Goal: Information Seeking & Learning: Learn about a topic

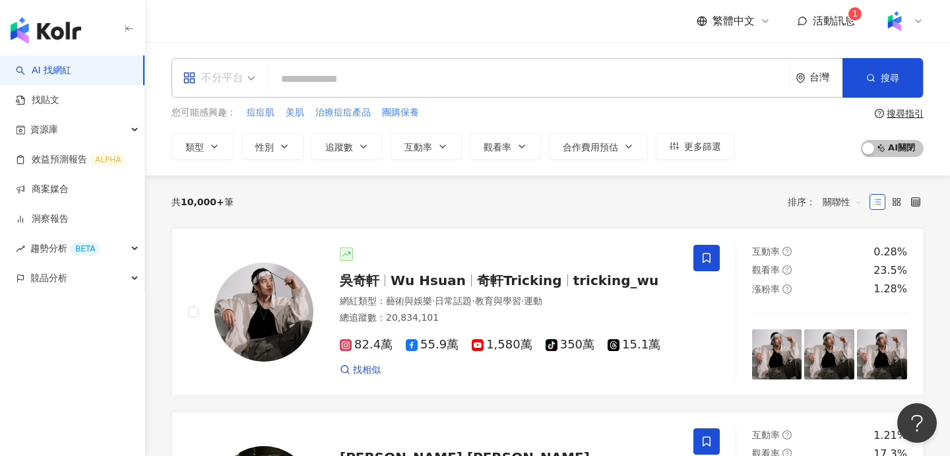
click at [222, 75] on div "不分平台" at bounding box center [213, 77] width 61 height 21
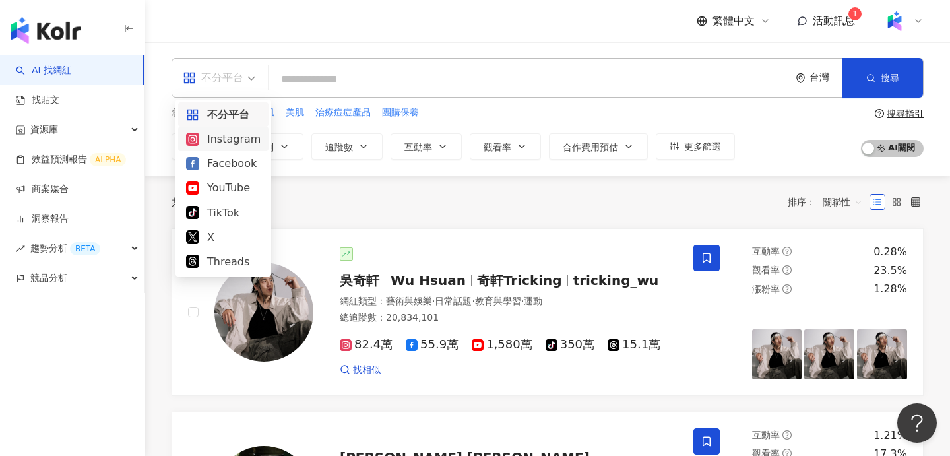
click at [225, 139] on div "Instagram" at bounding box center [223, 139] width 75 height 16
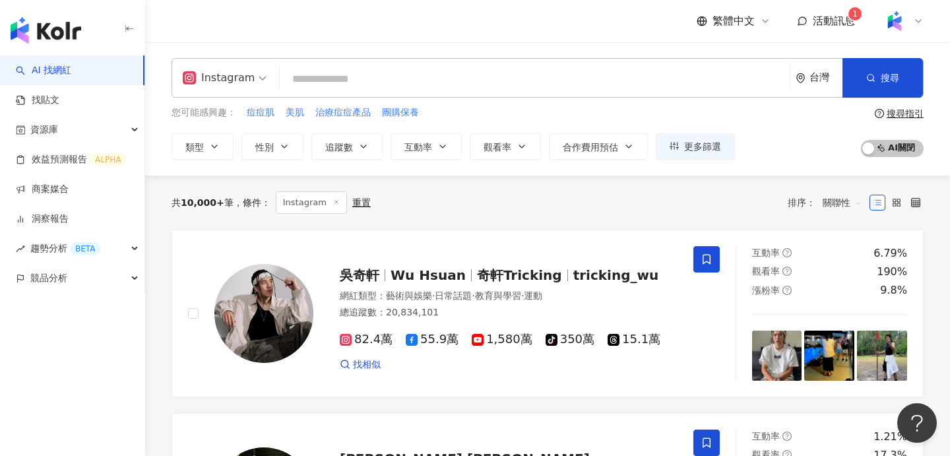
click at [506, 208] on div "共 10,000+ 筆 條件 ： Instagram 重置 排序： 關聯性" at bounding box center [548, 202] width 752 height 22
click at [462, 199] on div "共 10,000+ 筆 條件 ： Instagram 重置 排序： 關聯性" at bounding box center [548, 202] width 752 height 22
click at [229, 73] on div "Instagram" at bounding box center [219, 77] width 72 height 21
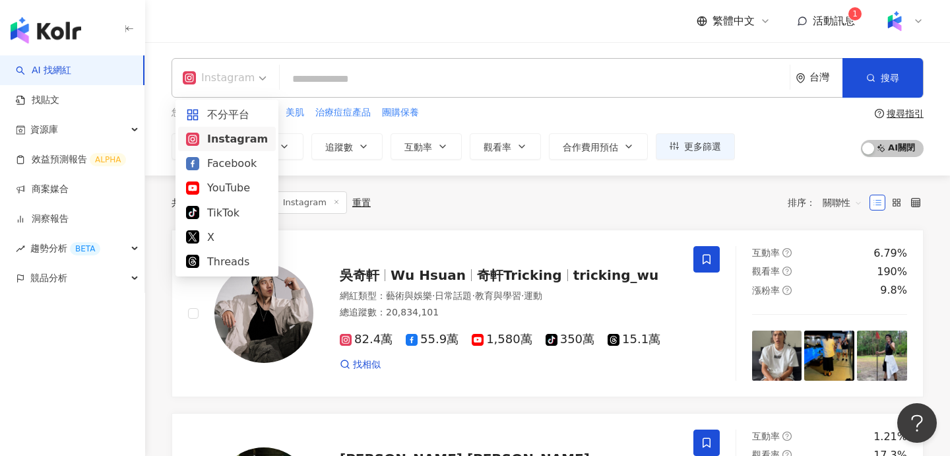
click at [226, 141] on div "Instagram" at bounding box center [227, 139] width 82 height 16
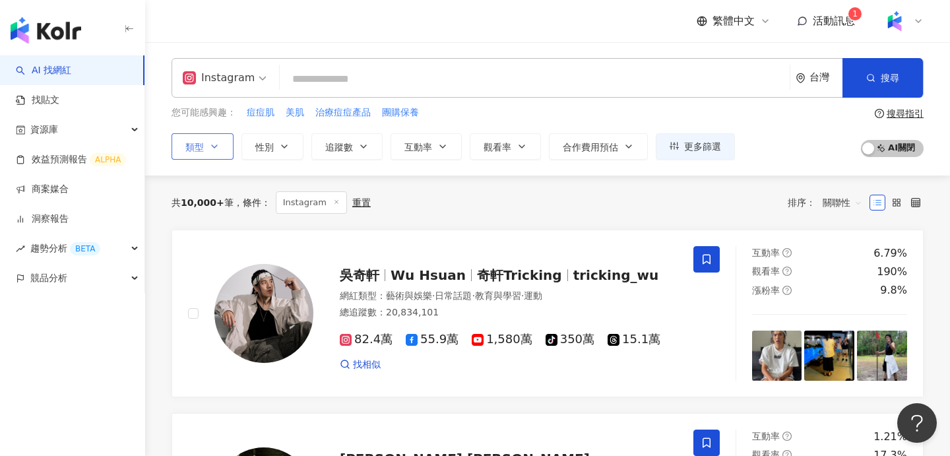
click at [212, 143] on icon "button" at bounding box center [214, 146] width 11 height 11
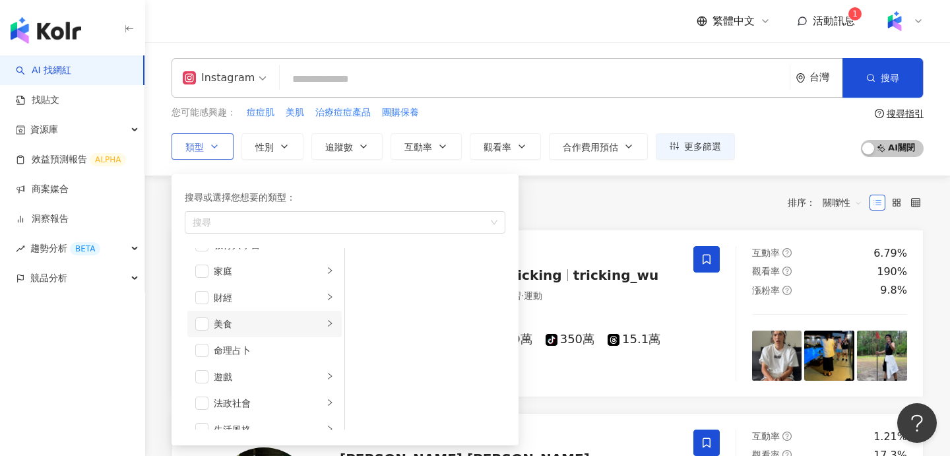
scroll to position [122, 0]
click at [208, 324] on li "美食" at bounding box center [264, 326] width 154 height 26
click at [200, 328] on span "button" at bounding box center [201, 326] width 13 height 13
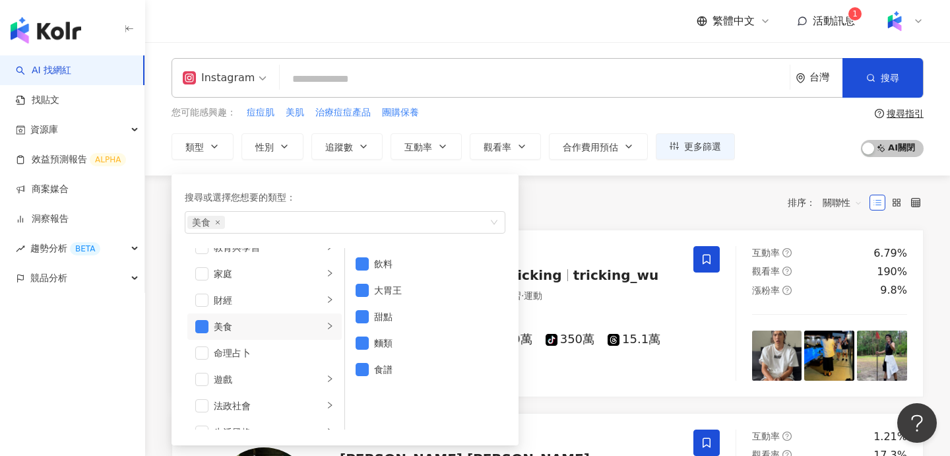
click at [560, 212] on div "共 10,000+ 筆 條件 ： Instagram 重置 排序： 關聯性" at bounding box center [548, 202] width 752 height 22
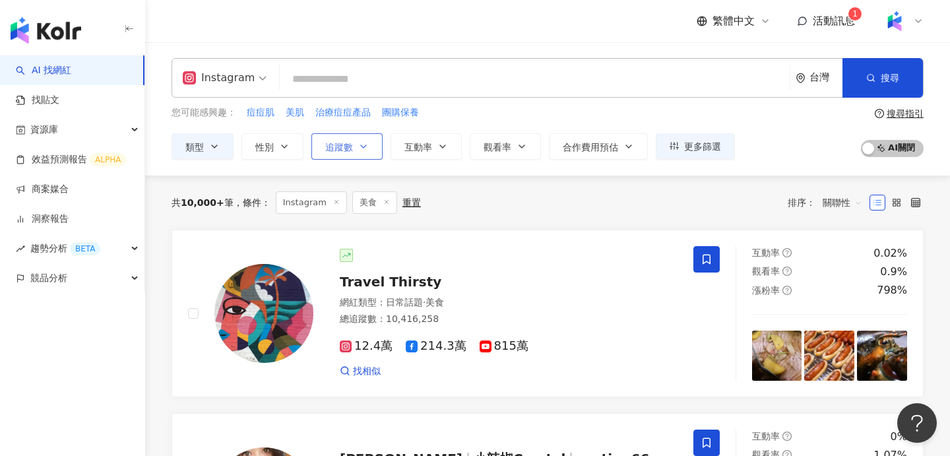
click at [342, 154] on button "追蹤數" at bounding box center [346, 146] width 71 height 26
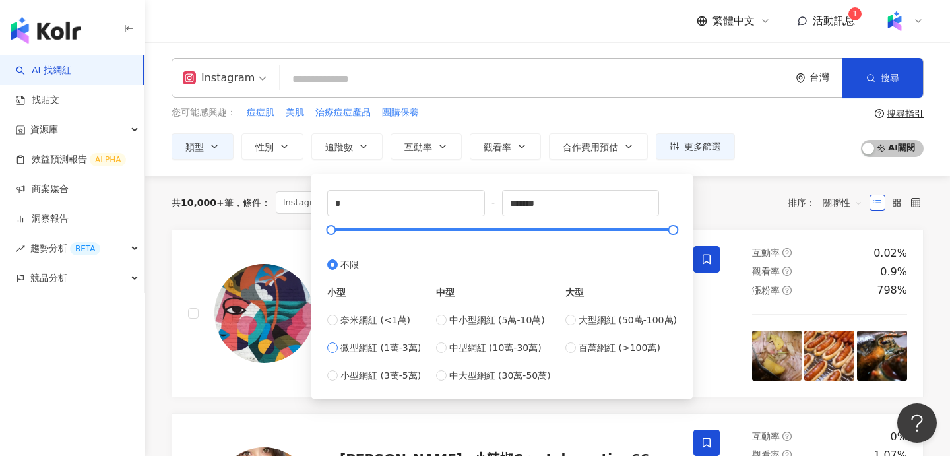
click at [387, 350] on span "微型網紅 (1萬-3萬)" at bounding box center [380, 347] width 80 height 15
type input "*****"
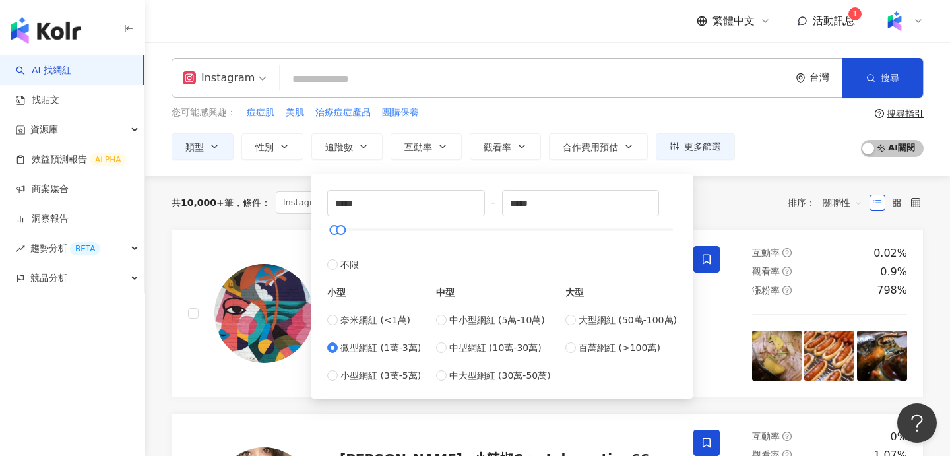
click at [725, 213] on div "共 10,000+ 筆 條件 ： Instagram 美食 重置 排序： 關聯性" at bounding box center [548, 202] width 752 height 54
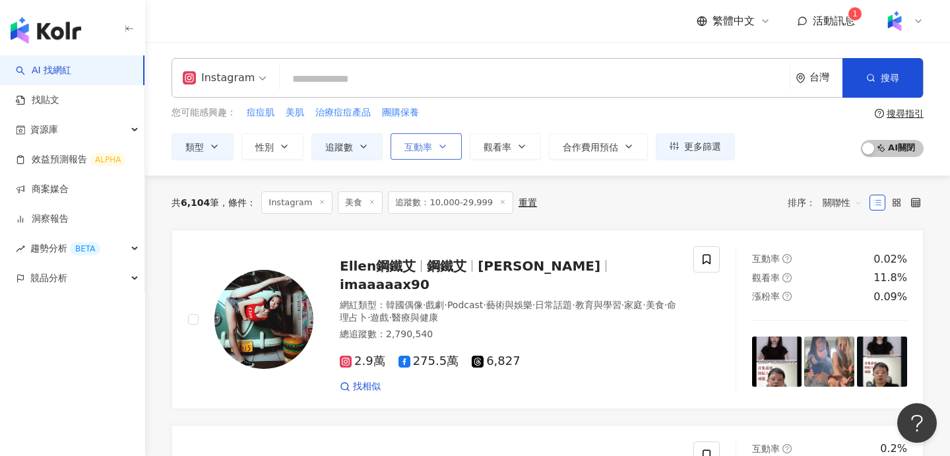
click at [422, 152] on button "互動率" at bounding box center [426, 146] width 71 height 26
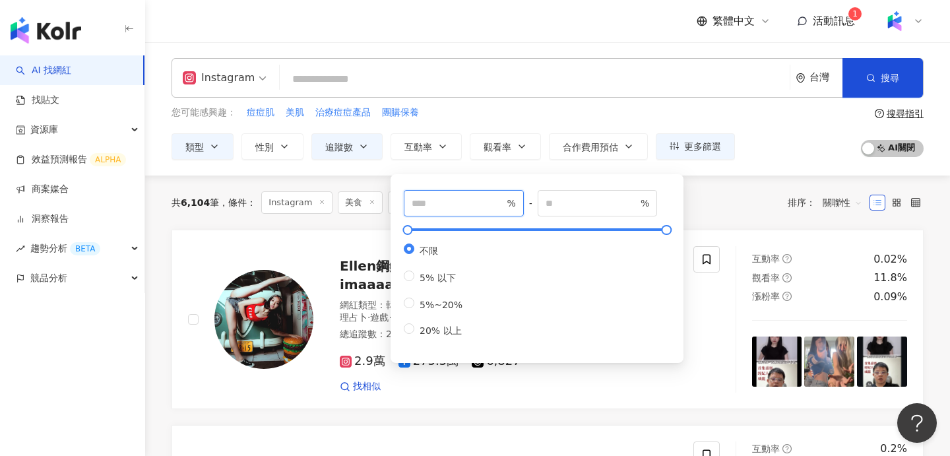
click at [442, 210] on input "number" at bounding box center [458, 203] width 92 height 15
type input "*"
click at [733, 201] on div "共 6,104 筆 條件 ： Instagram 美食 追蹤數：10,000-29,999 重置 排序： 關聯性" at bounding box center [548, 202] width 752 height 22
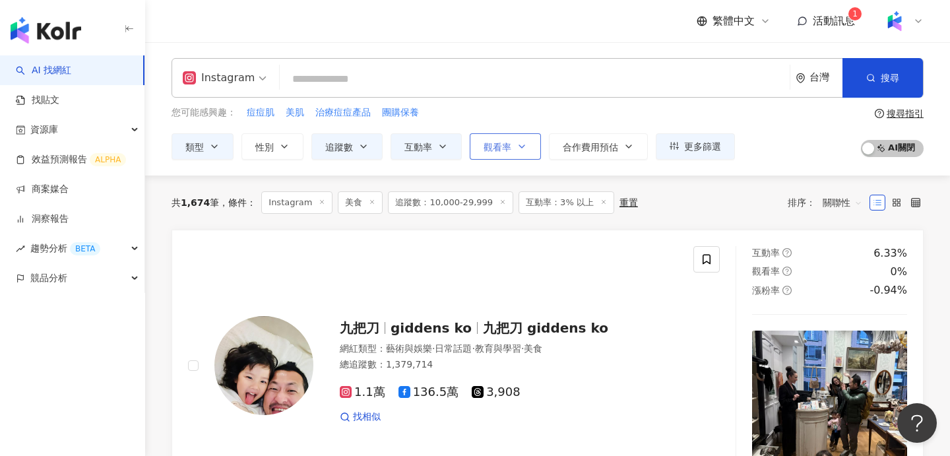
click at [530, 156] on button "觀看率" at bounding box center [505, 146] width 71 height 26
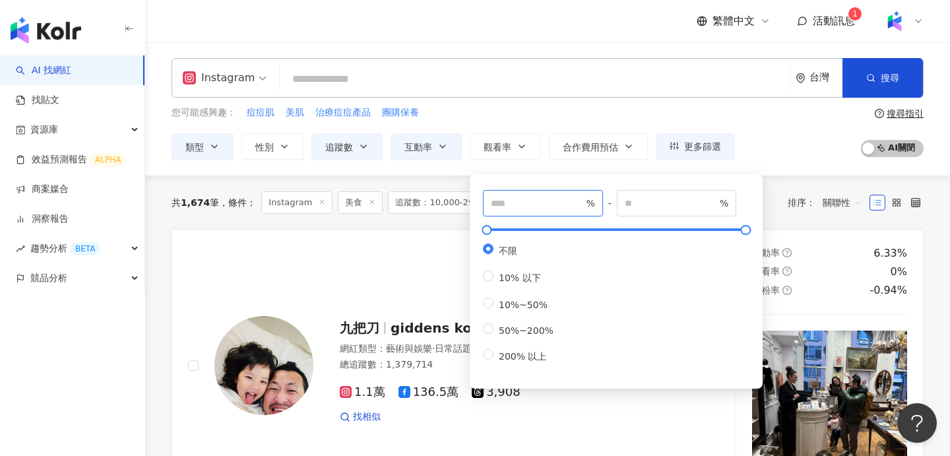
click at [513, 199] on input "number" at bounding box center [537, 203] width 92 height 15
type input "***"
click at [777, 160] on div "Instagram 台灣 搜尋 您可能感興趣： 痘痘肌 美肌 治療痘痘產品 團購保養 類型 性別 追蹤數 互動率 觀看率 合作費用預估 更多篩選 ***** …" at bounding box center [547, 108] width 805 height 133
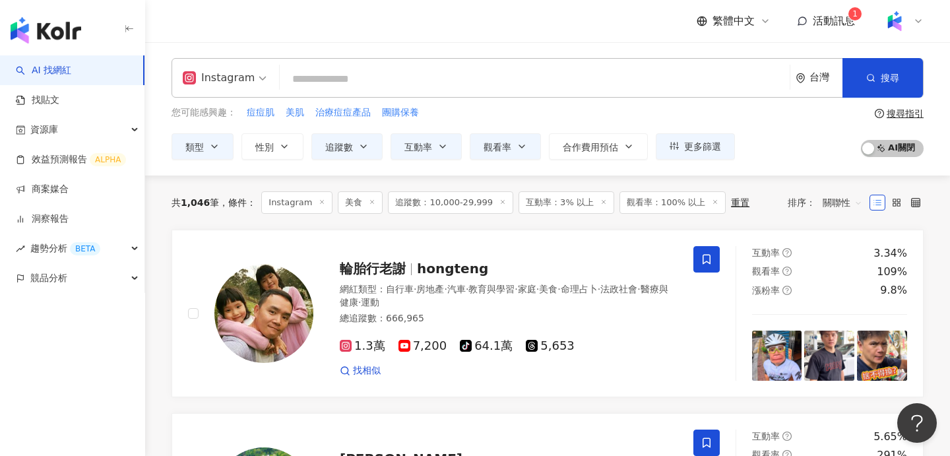
click at [354, 88] on input "search" at bounding box center [534, 79] width 499 height 25
type input "*"
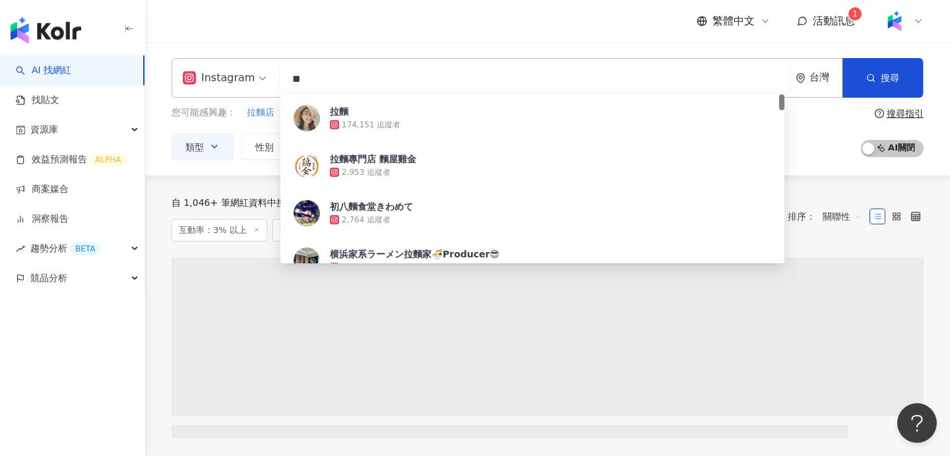
click at [372, 28] on div "繁體中文 活動訊息 1" at bounding box center [548, 21] width 752 height 42
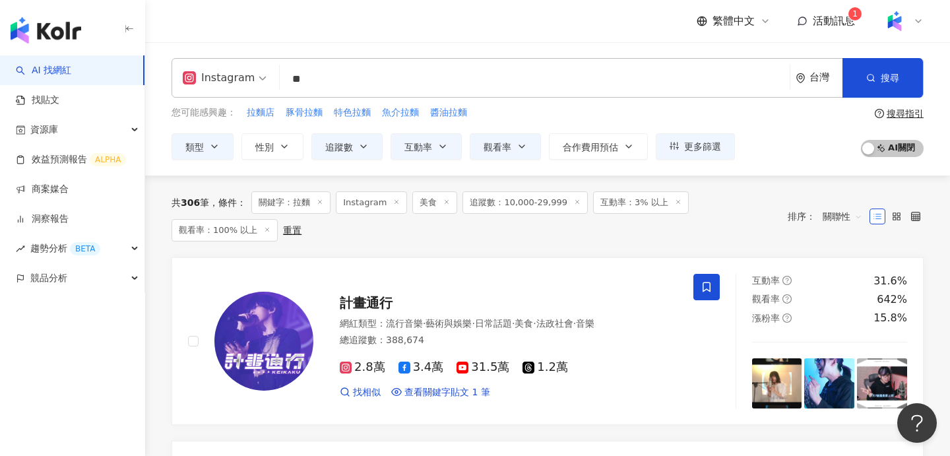
click at [367, 88] on input "**" at bounding box center [534, 79] width 499 height 25
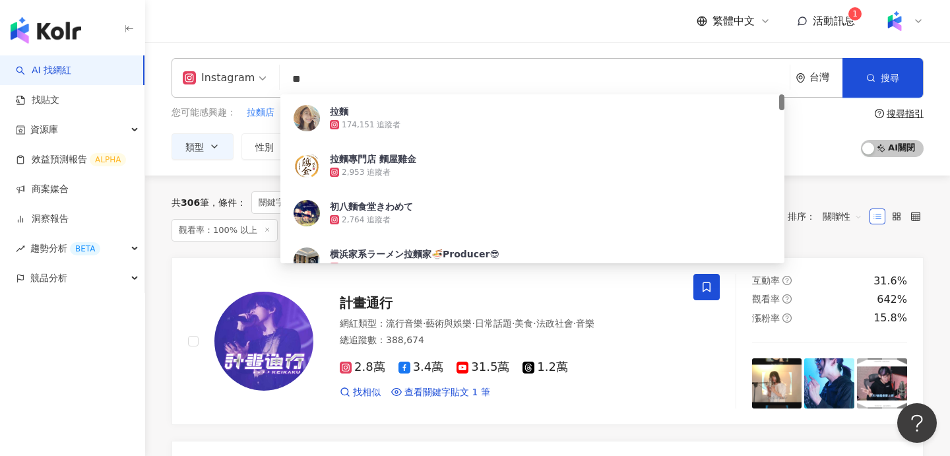
type input "*"
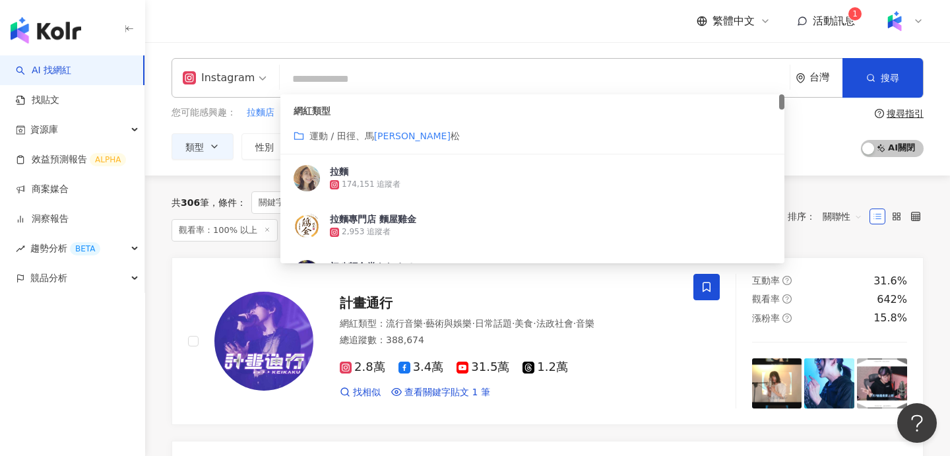
type input "*"
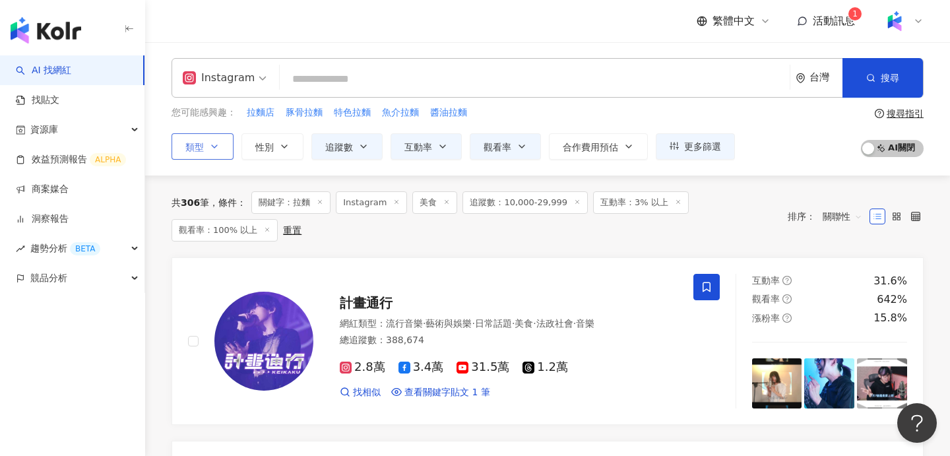
click at [204, 145] on button "類型" at bounding box center [203, 146] width 62 height 26
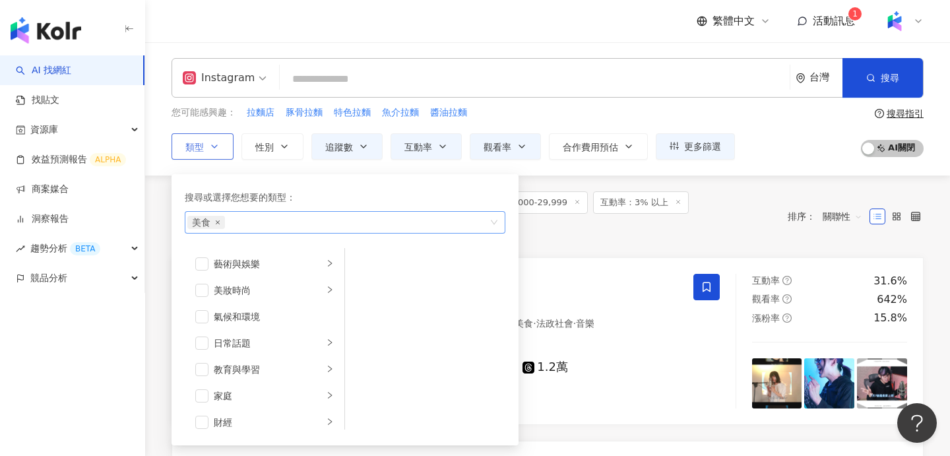
click at [218, 224] on icon "close" at bounding box center [217, 222] width 5 height 5
click at [203, 290] on span "button" at bounding box center [201, 290] width 13 height 13
click at [614, 236] on div "共 306 筆 條件 ： 關鍵字：拉麵 Instagram 美食 追蹤數：10,000-29,999 互動率：3% 以上 觀看率：100% 以上 重置" at bounding box center [473, 216] width 603 height 50
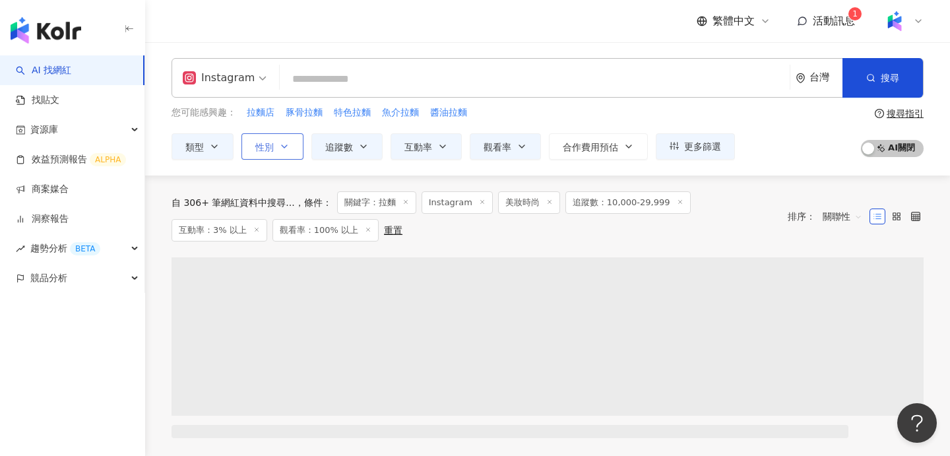
click at [281, 155] on button "性別" at bounding box center [272, 146] width 62 height 26
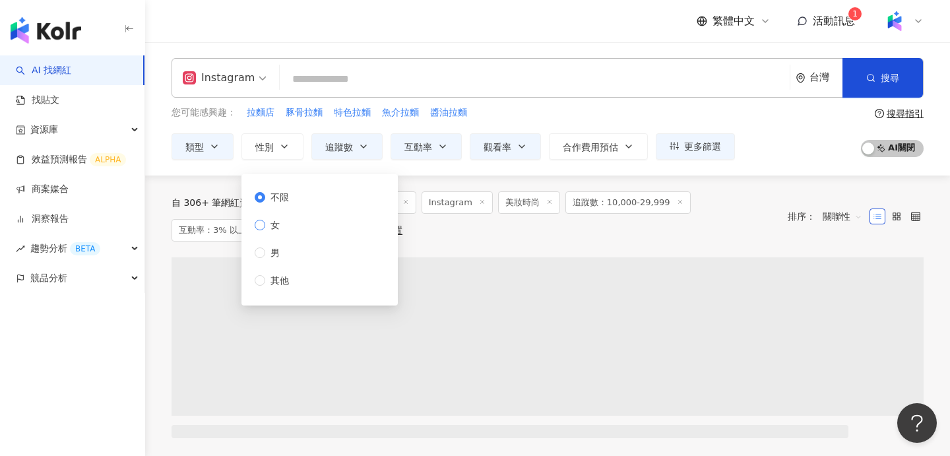
click at [268, 226] on span "女" at bounding box center [275, 225] width 20 height 15
click at [517, 227] on div "自 306+ 筆網紅資料中搜尋... 條件 ： 關鍵字：拉麵 Instagram 美妝時尚 追蹤數：10,000-29,999 互動率：3% 以上 觀看率：1…" at bounding box center [473, 216] width 603 height 50
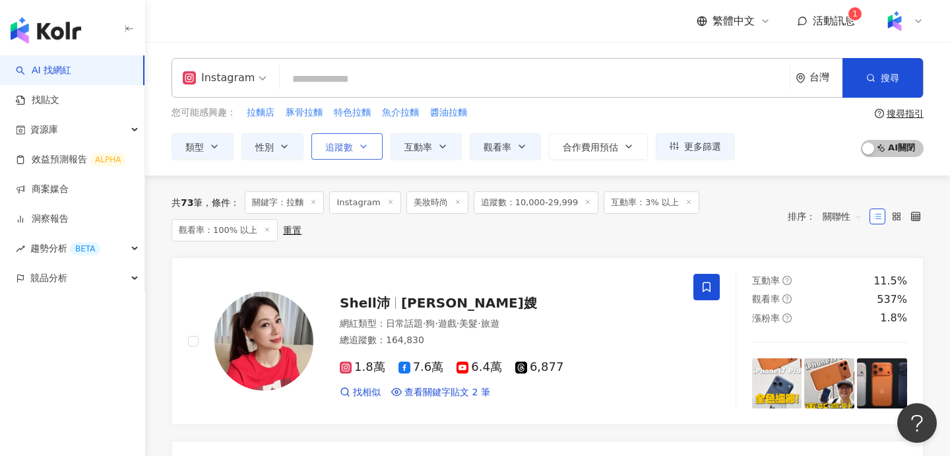
click at [339, 147] on span "追蹤數" at bounding box center [339, 147] width 28 height 11
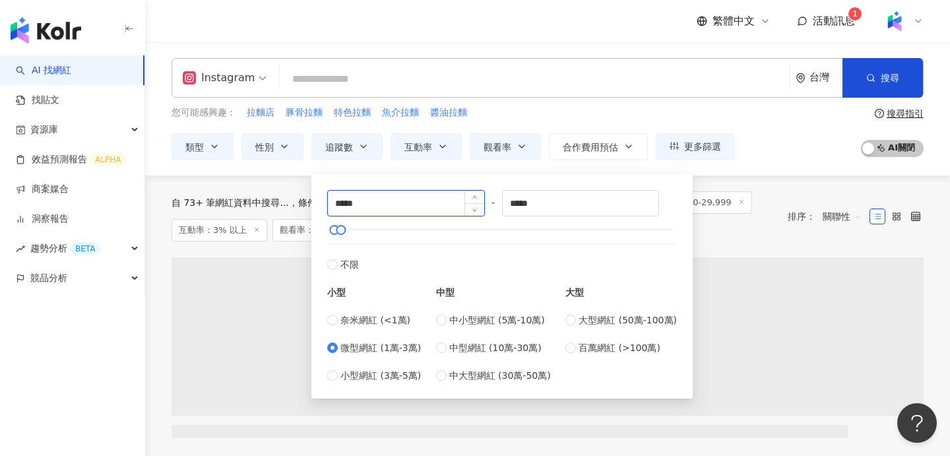
click at [401, 204] on input "*****" at bounding box center [406, 203] width 156 height 25
type input "*"
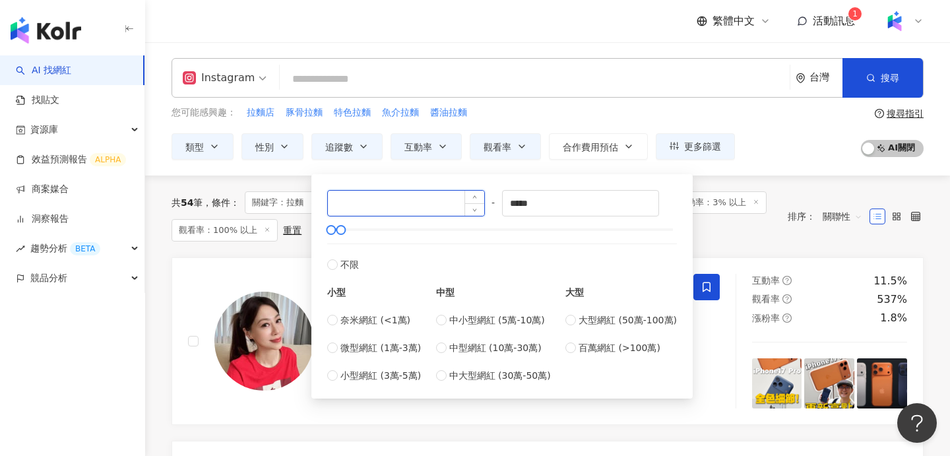
type input "*"
type input "****"
type input "*****"
click at [775, 192] on div "共 54 筆 條件 ： 關鍵字：拉麵 Instagram 美妝時尚 性別：女 追蹤數：10,000-29,999 互動率：3% 以上 觀看率：100% 以上 …" at bounding box center [548, 216] width 752 height 50
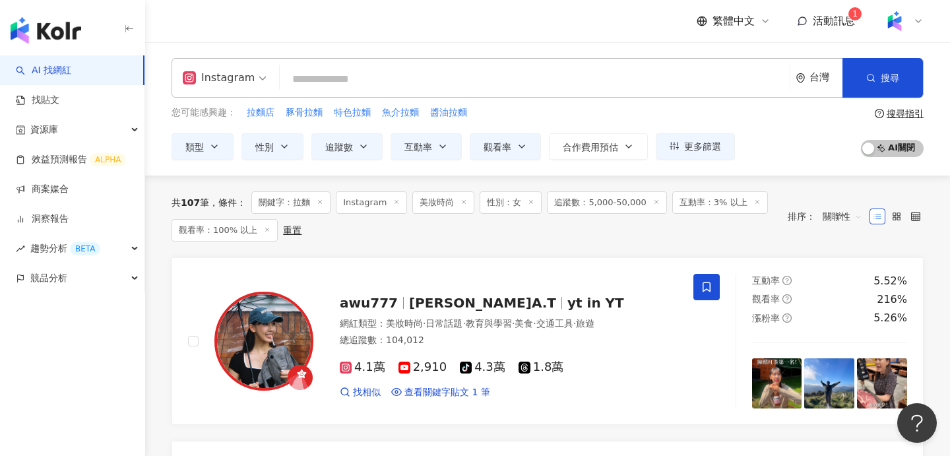
click at [372, 73] on input "search" at bounding box center [534, 79] width 499 height 25
type input "*"
type input "**"
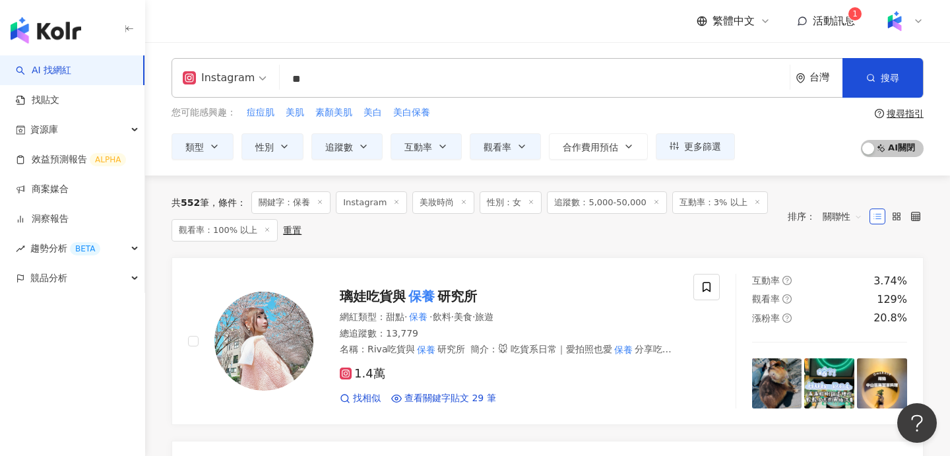
click at [840, 188] on div "共 552 筆 條件 ： 關鍵字：保養 Instagram 美妝時尚 性別：女 追蹤數：5,000-50,000 互動率：3% 以上 觀看率：100% 以上 …" at bounding box center [548, 216] width 752 height 82
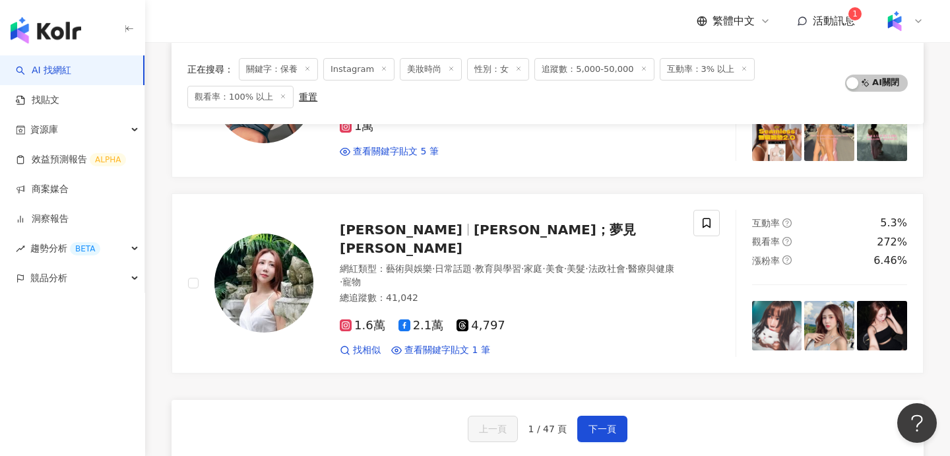
scroll to position [2192, 0]
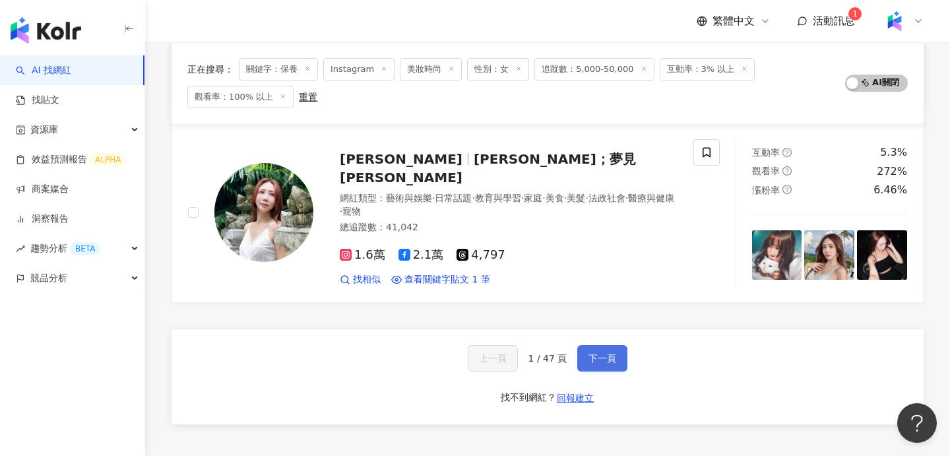
click at [606, 353] on span "下一頁" at bounding box center [602, 358] width 28 height 11
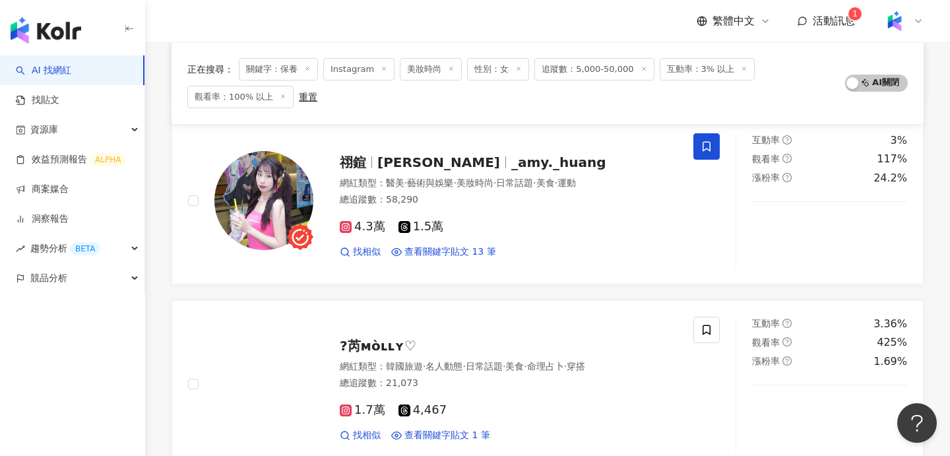
scroll to position [709, 0]
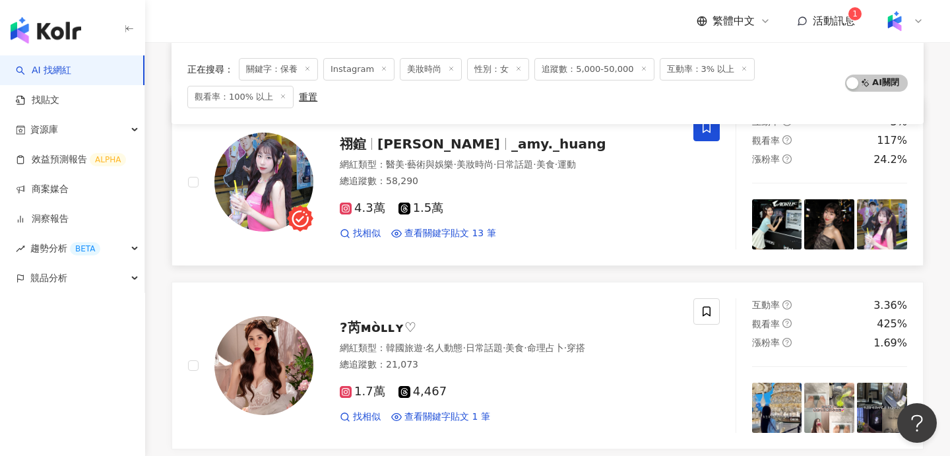
click at [507, 191] on div "4.3萬 1.5萬 找相似 查看關鍵字貼文 13 筆" at bounding box center [509, 215] width 338 height 49
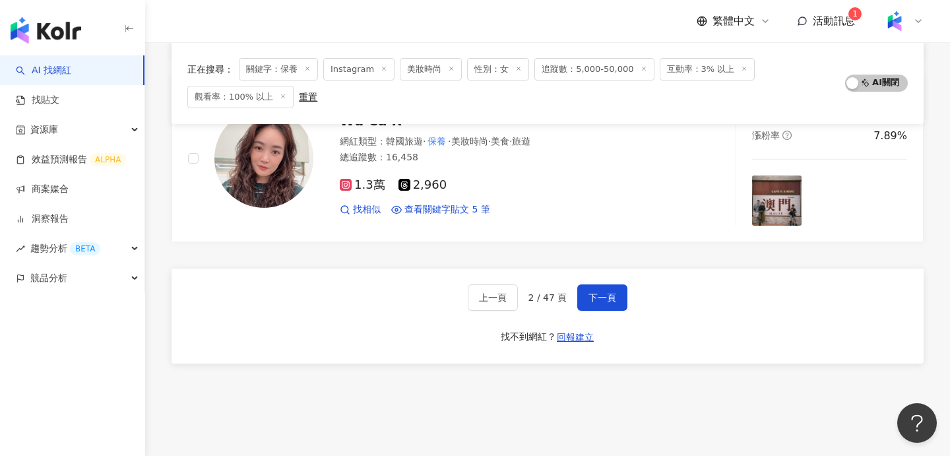
scroll to position [2242, 0]
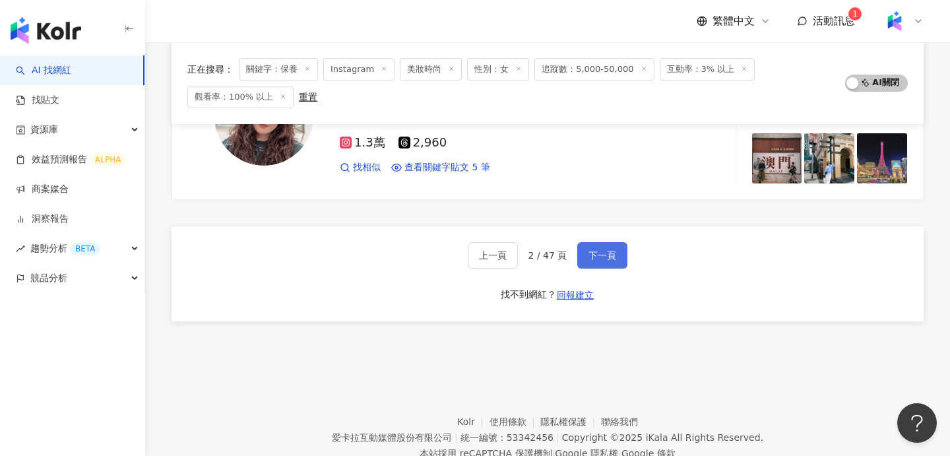
click at [623, 248] on button "下一頁" at bounding box center [602, 255] width 50 height 26
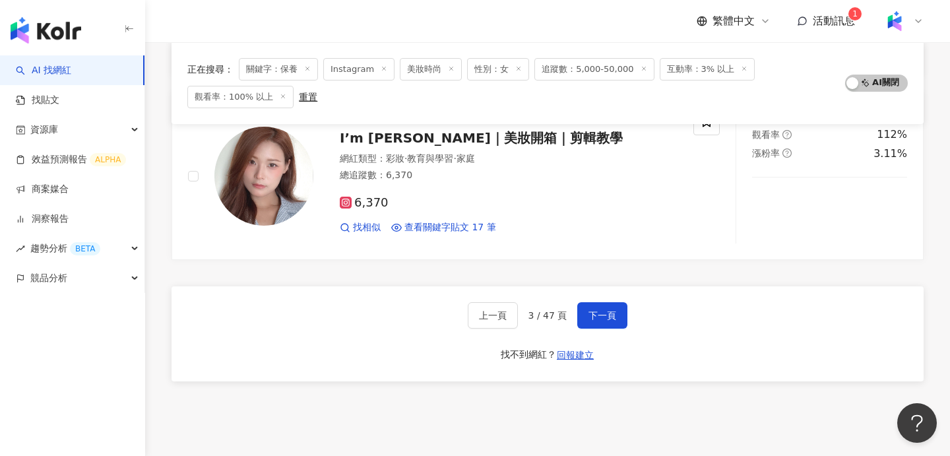
scroll to position [2238, 0]
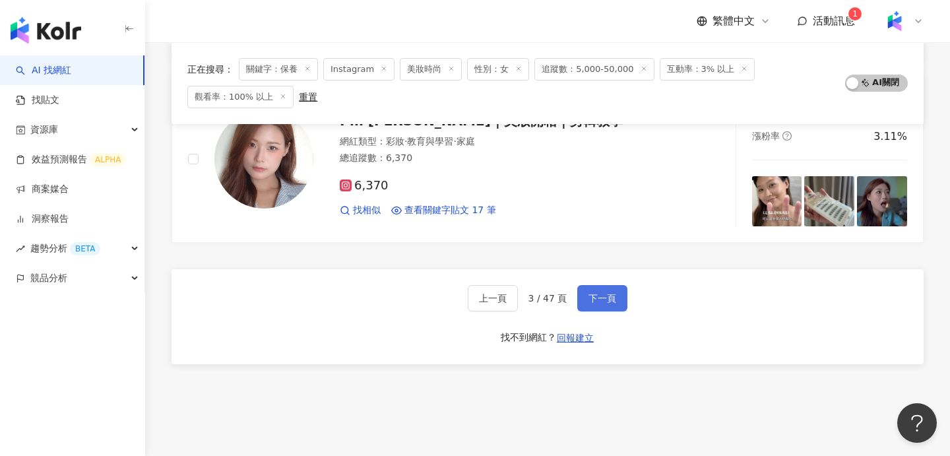
click at [593, 293] on span "下一頁" at bounding box center [602, 298] width 28 height 11
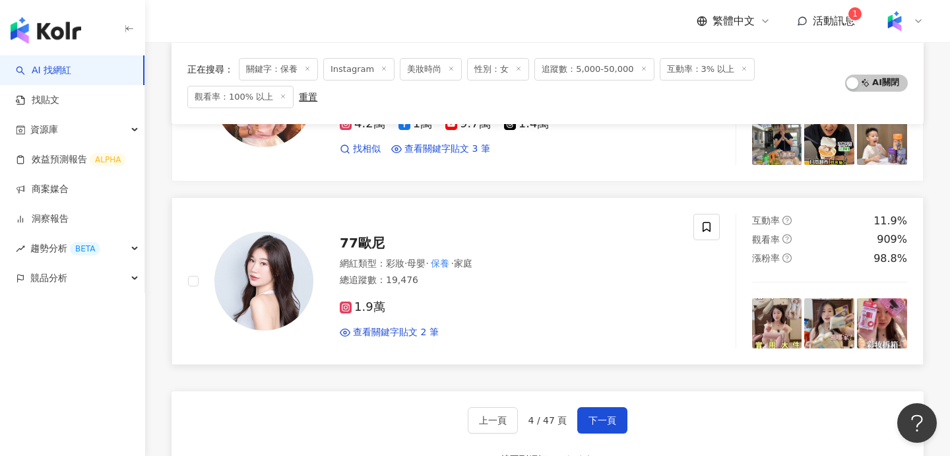
scroll to position [2081, 0]
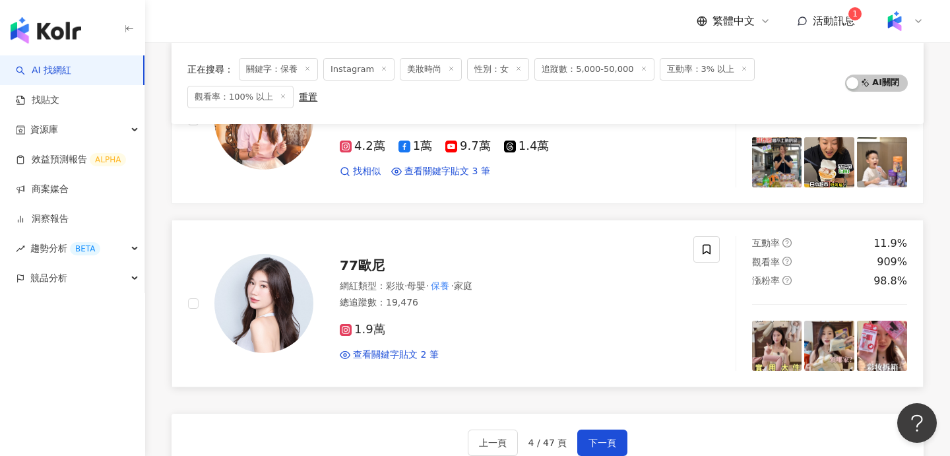
click at [362, 256] on div "77歐尼" at bounding box center [509, 265] width 338 height 18
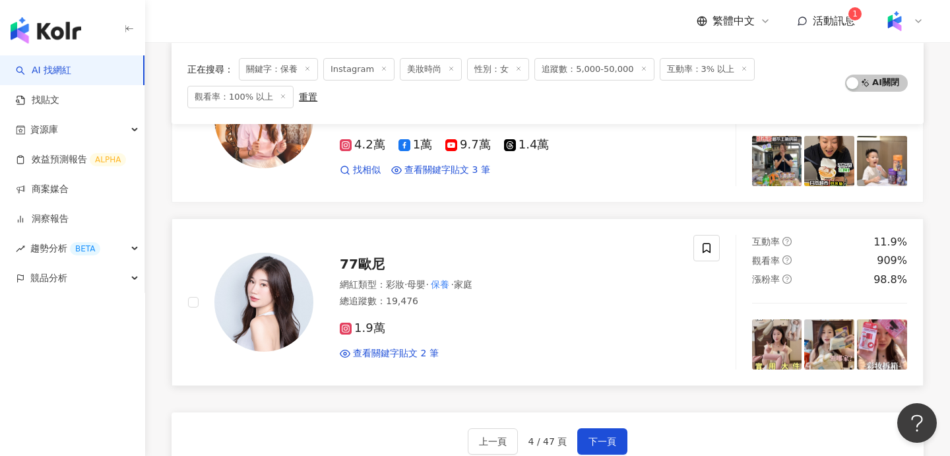
scroll to position [2294, 0]
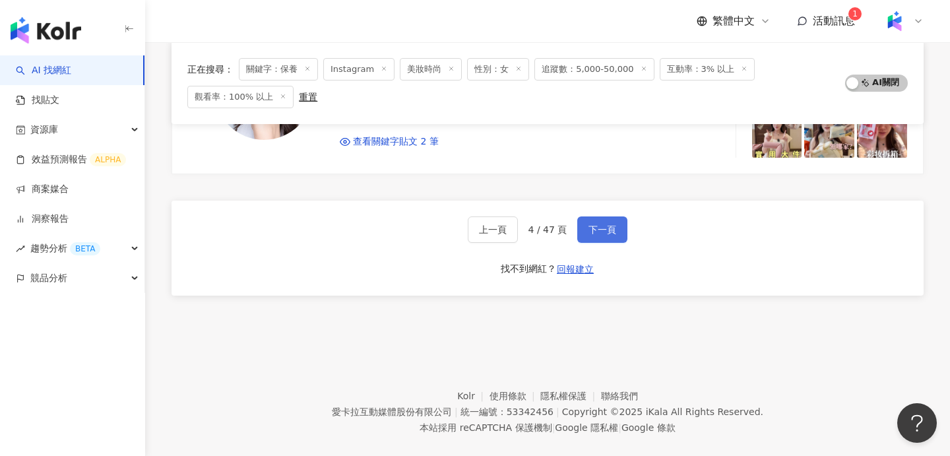
click at [604, 220] on button "下一頁" at bounding box center [602, 229] width 50 height 26
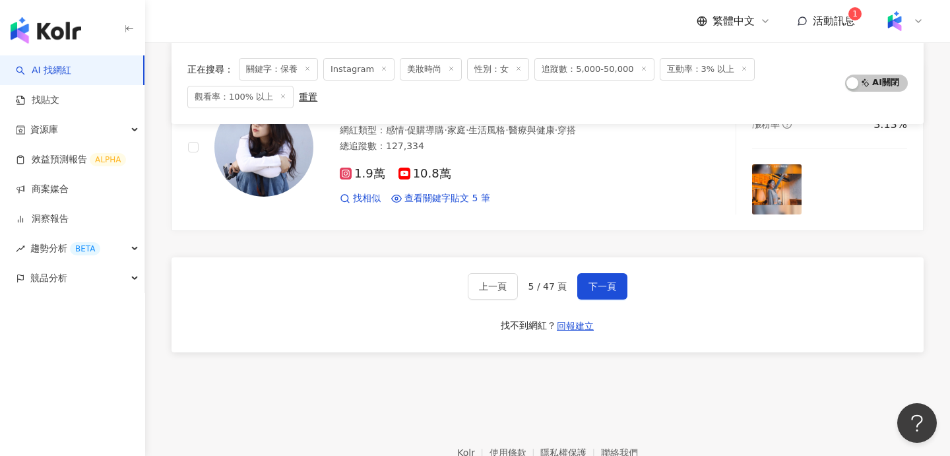
scroll to position [2162, 0]
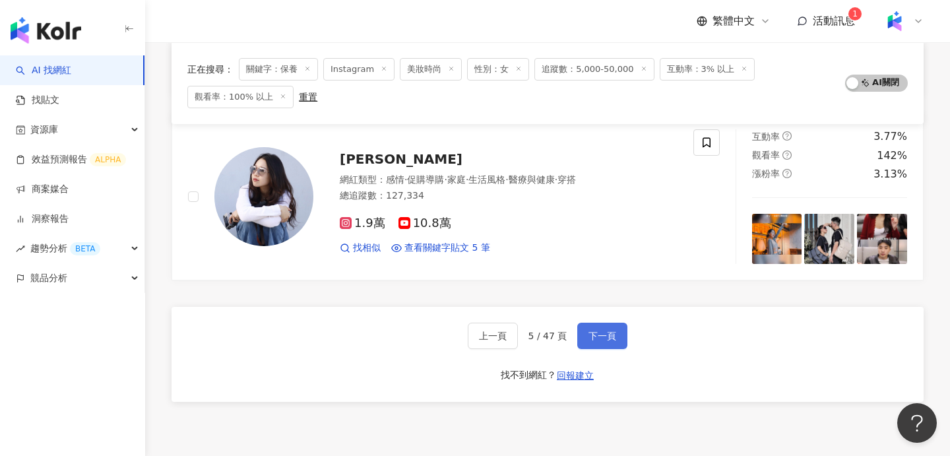
click at [603, 344] on button "下一頁" at bounding box center [602, 336] width 50 height 26
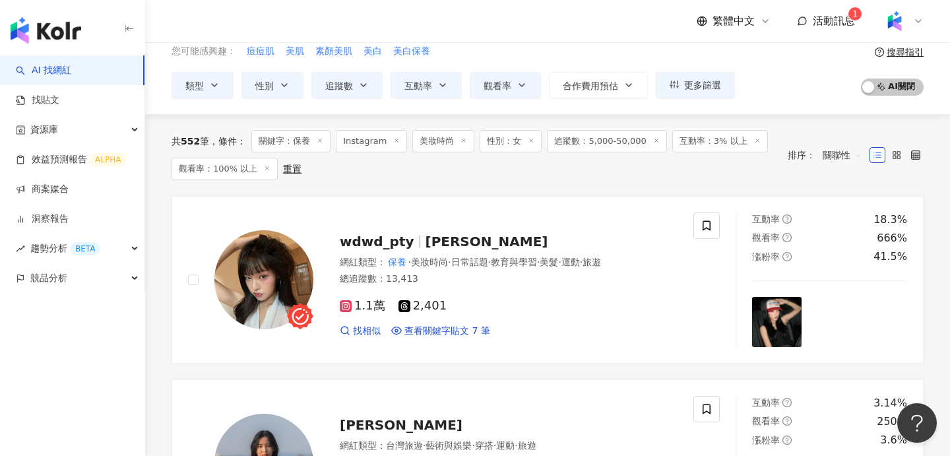
scroll to position [65, 0]
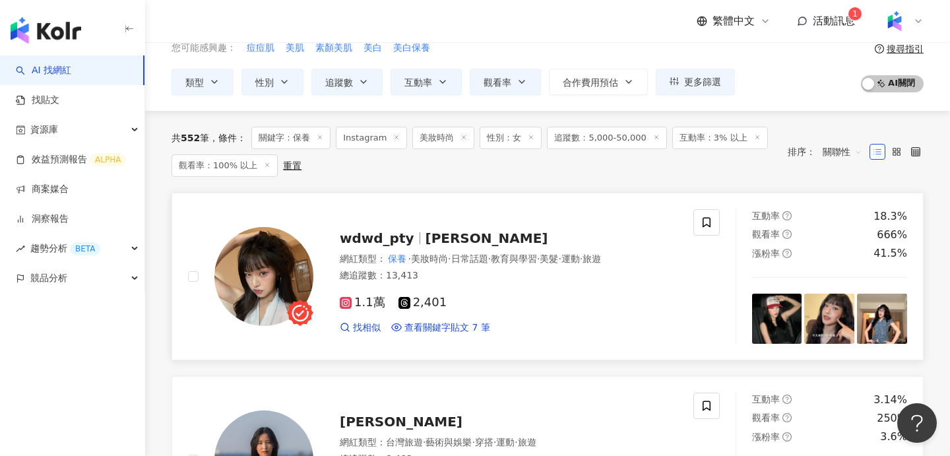
click at [435, 232] on span "蔡 蔡 子" at bounding box center [487, 238] width 123 height 16
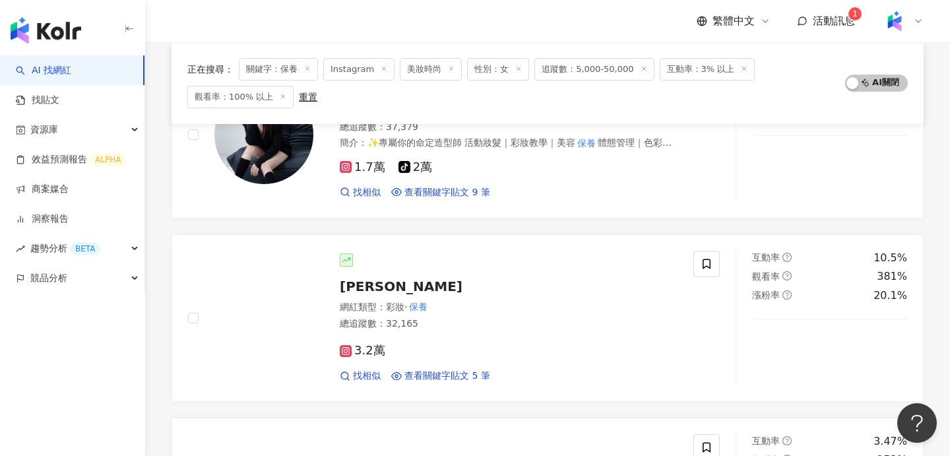
scroll to position [583, 0]
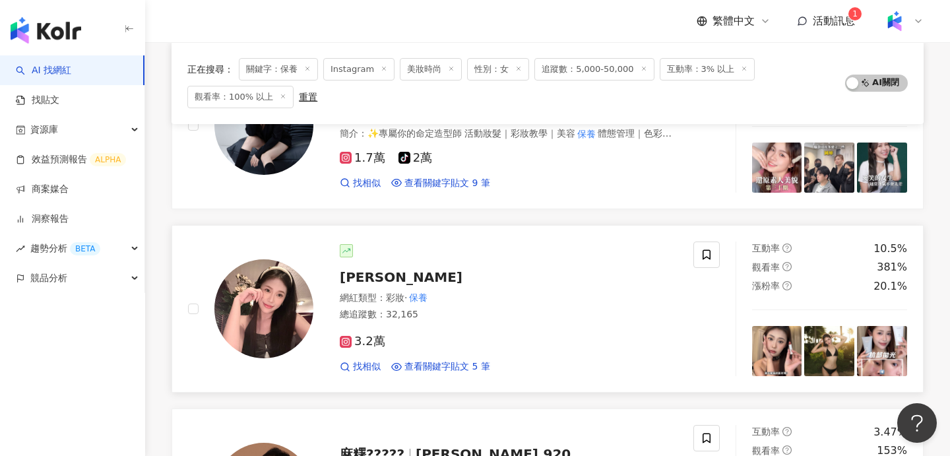
click at [426, 277] on div "尤里" at bounding box center [509, 277] width 338 height 18
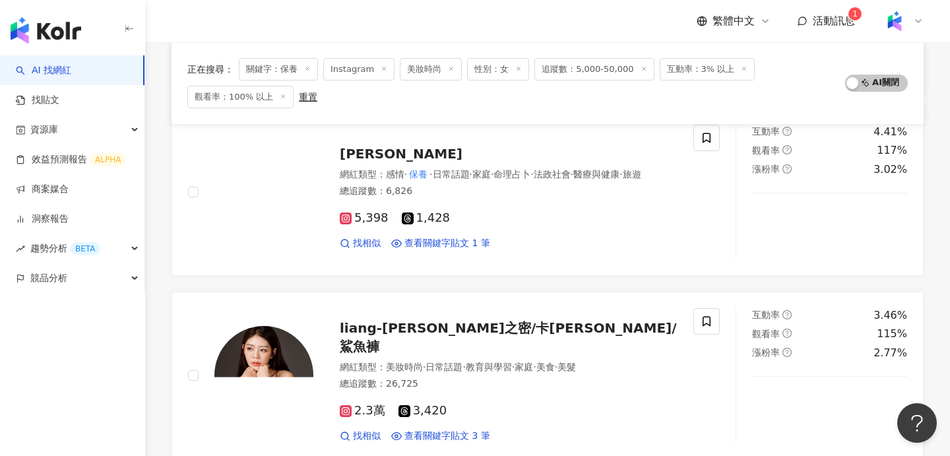
scroll to position [1069, 0]
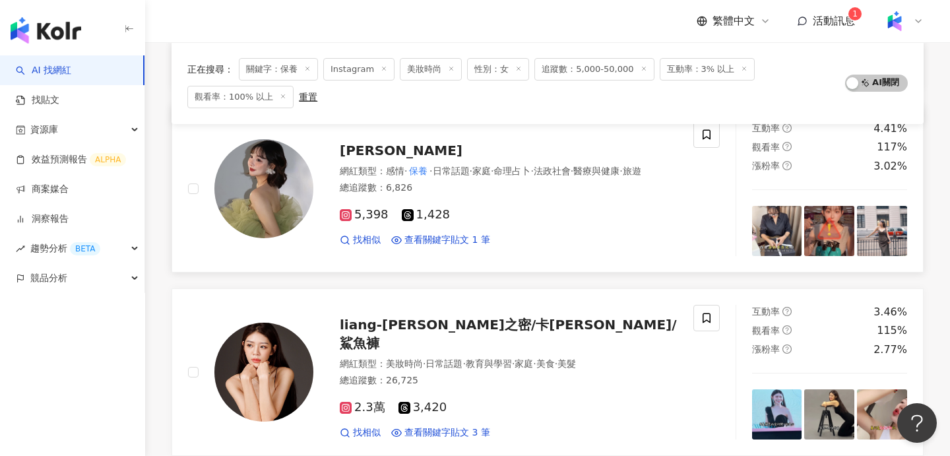
click at [391, 154] on span "Grisha liu" at bounding box center [401, 151] width 123 height 16
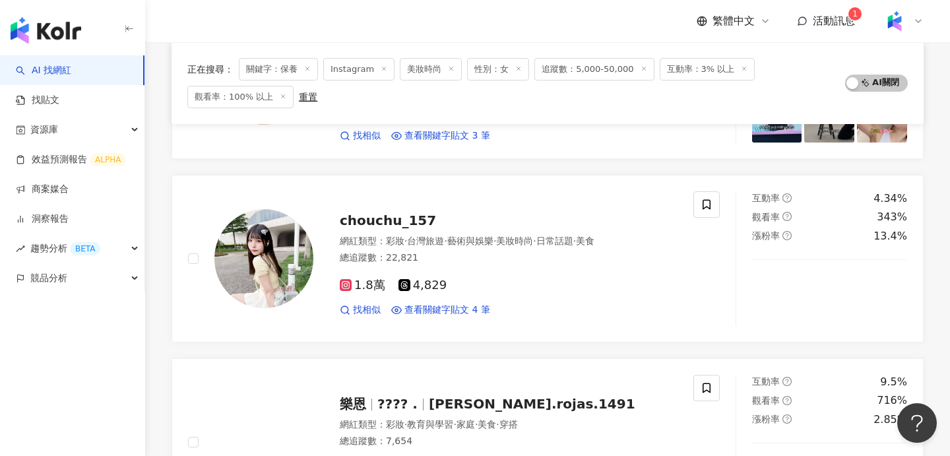
scroll to position [1391, 0]
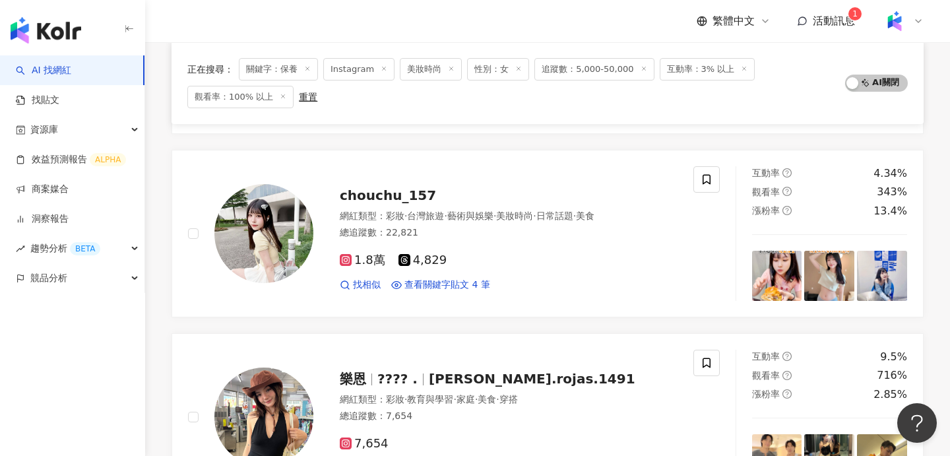
click at [649, 239] on div "總追蹤數 ： 22,821" at bounding box center [509, 232] width 338 height 13
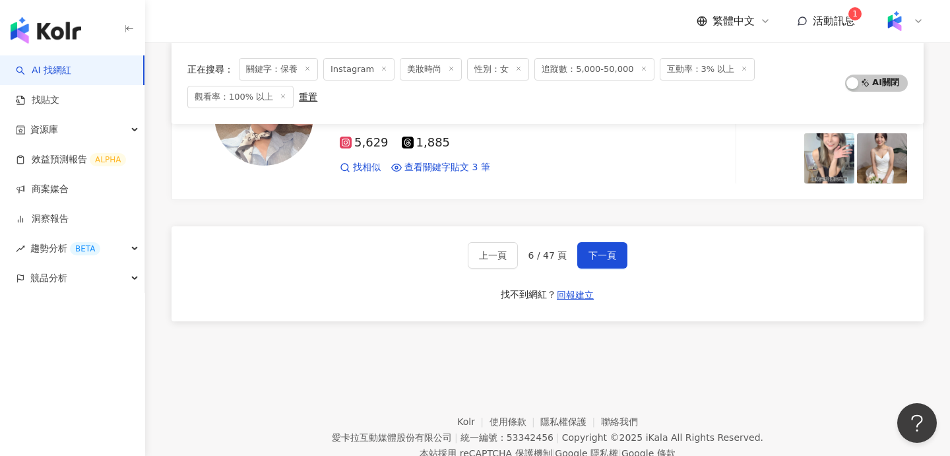
scroll to position [2287, 0]
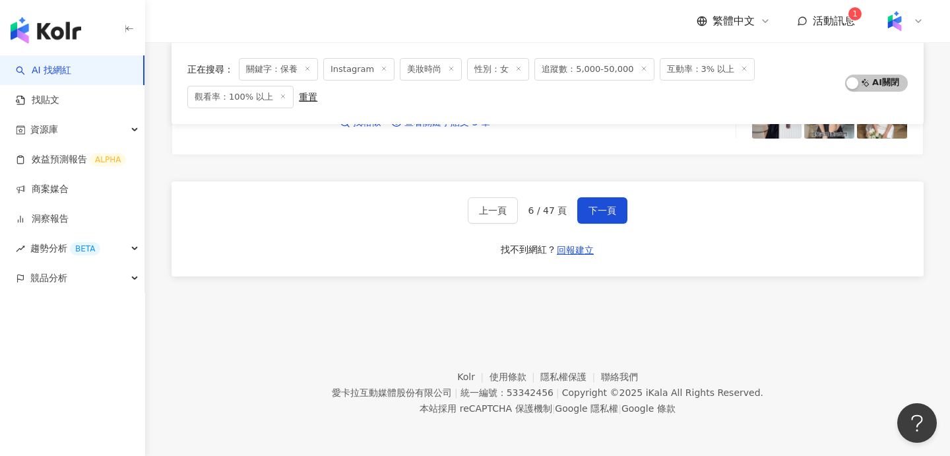
click at [614, 192] on div "上一頁 6 / 47 頁 下一頁 找不到網紅？ 回報建立" at bounding box center [548, 228] width 752 height 95
click at [613, 208] on span "下一頁" at bounding box center [602, 210] width 28 height 11
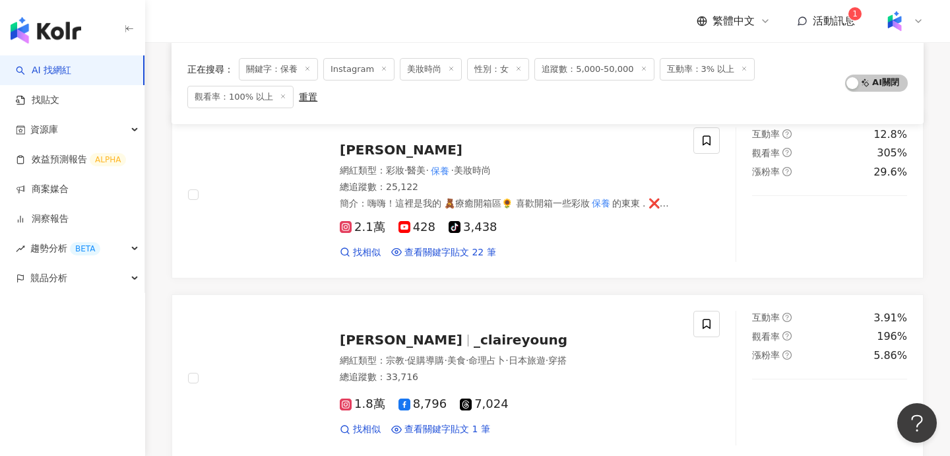
scroll to position [688, 0]
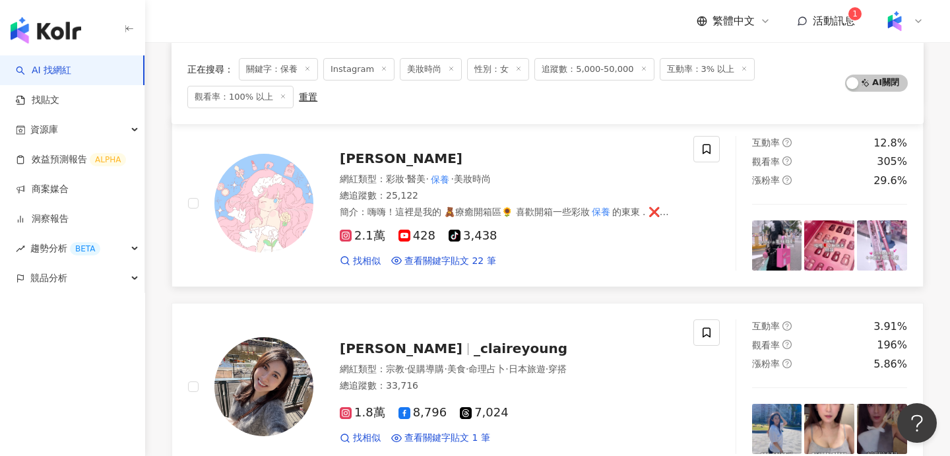
click at [423, 158] on div "ルナ·露娜" at bounding box center [509, 158] width 338 height 18
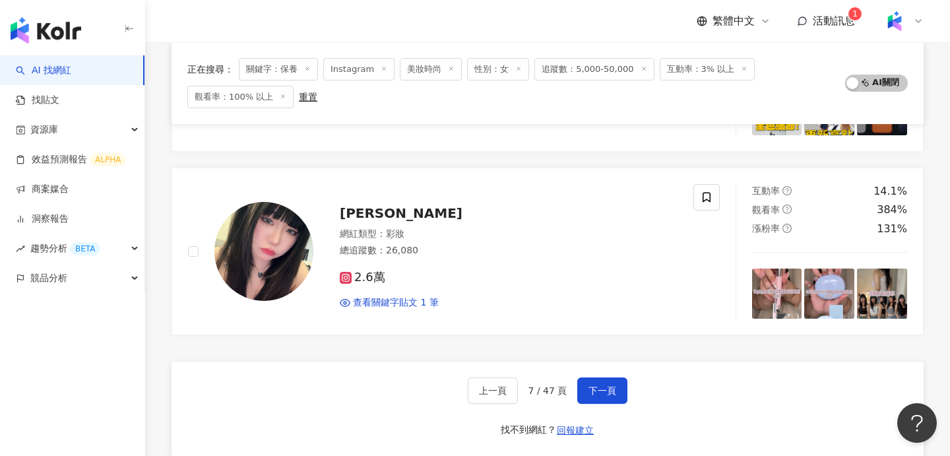
scroll to position [2161, 0]
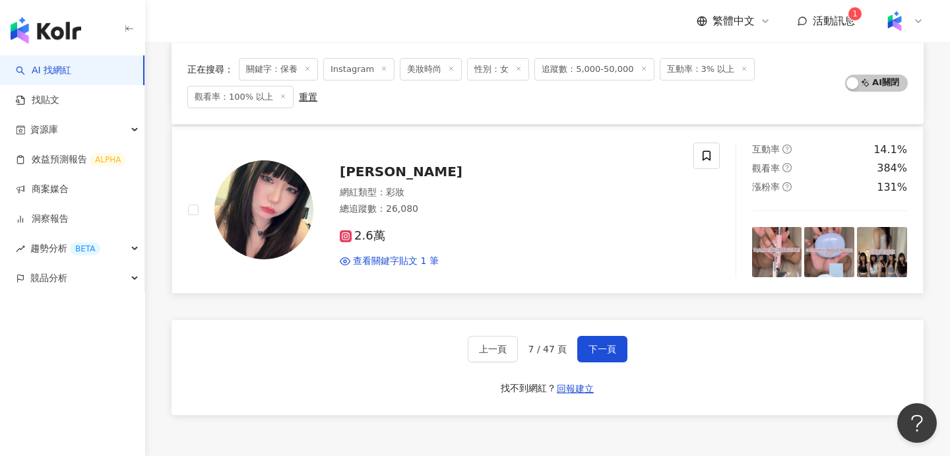
click at [440, 186] on div "網紅類型 ： 彩妝" at bounding box center [509, 192] width 338 height 13
click at [604, 336] on button "下一頁" at bounding box center [602, 349] width 50 height 26
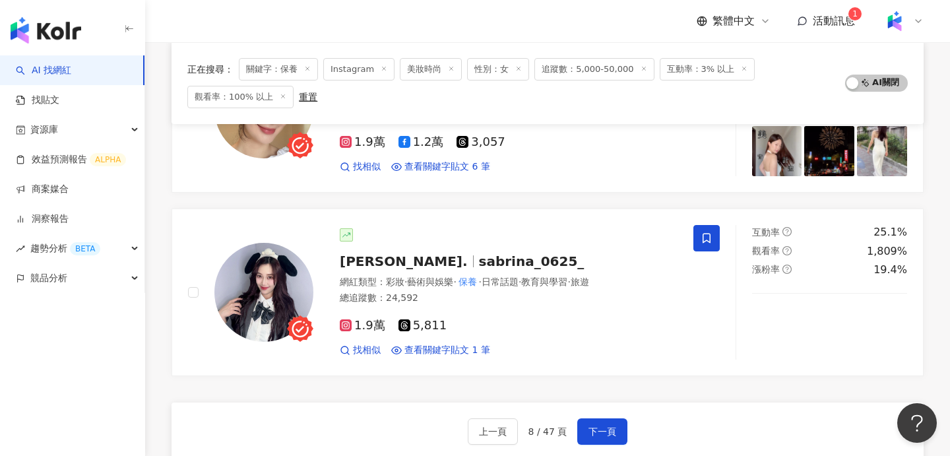
scroll to position [2070, 0]
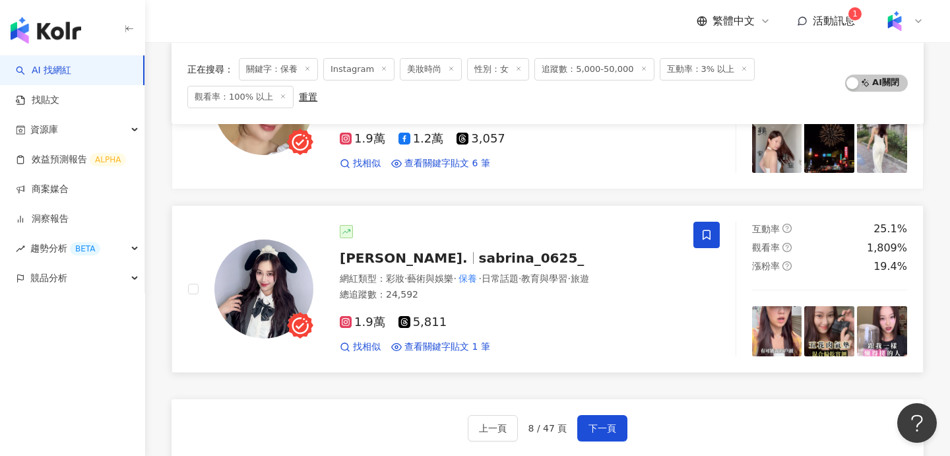
click at [421, 265] on div "羅優. sabrina_0625_" at bounding box center [509, 258] width 338 height 18
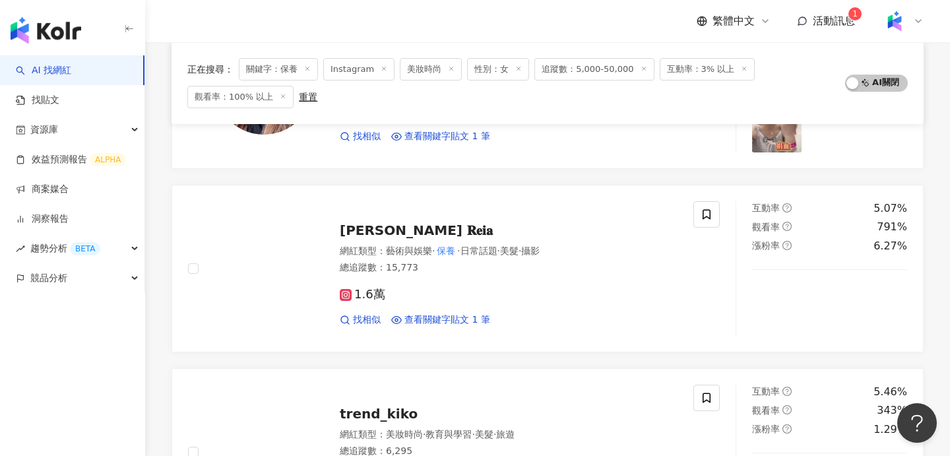
scroll to position [806, 0]
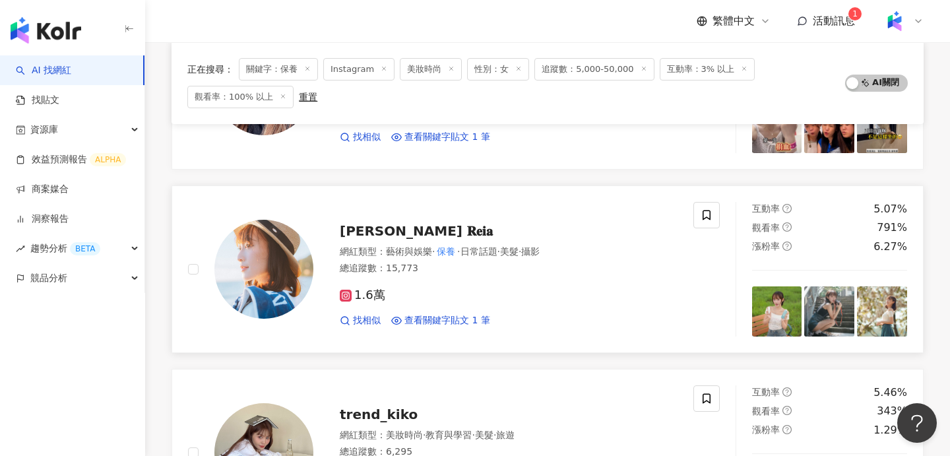
click at [513, 238] on div "沛瑜 𝐑𝐞𝐢𝐚" at bounding box center [509, 231] width 338 height 18
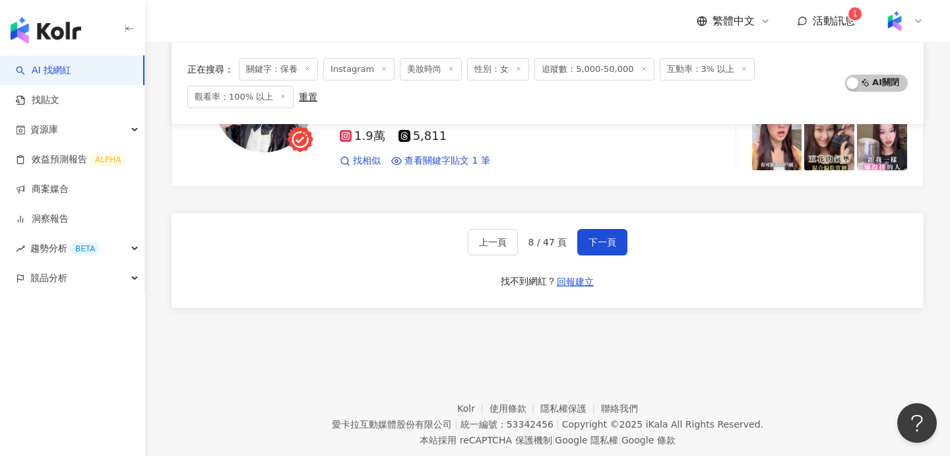
scroll to position [2287, 0]
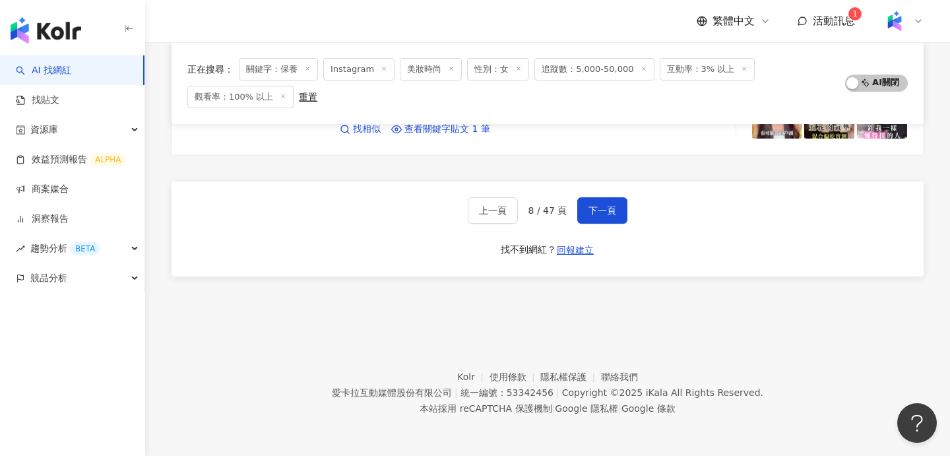
click at [614, 224] on div "上一頁 8 / 47 頁 下一頁 找不到網紅？ 回報建立" at bounding box center [548, 228] width 752 height 95
click at [610, 218] on button "下一頁" at bounding box center [602, 210] width 50 height 26
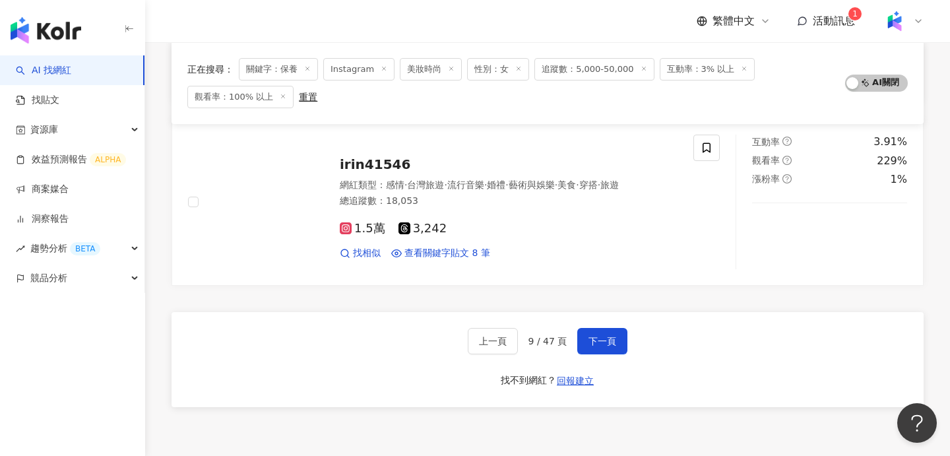
scroll to position [2146, 0]
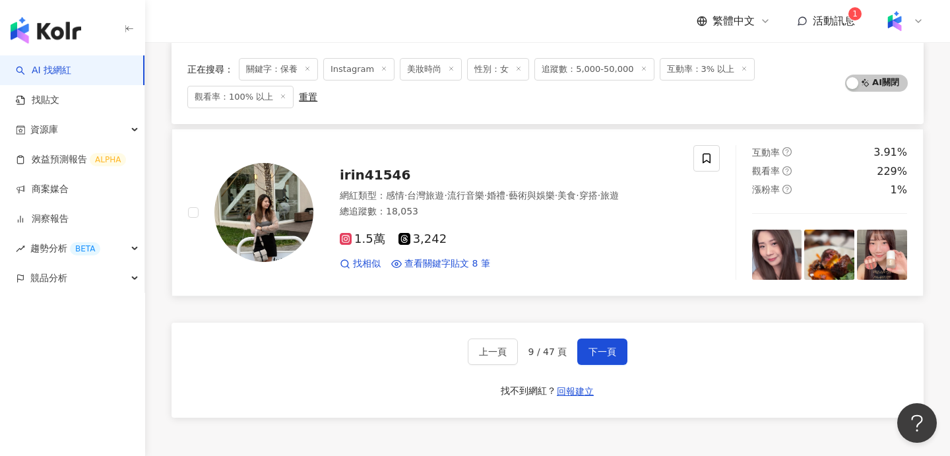
click at [409, 181] on div "irin41546" at bounding box center [509, 175] width 338 height 18
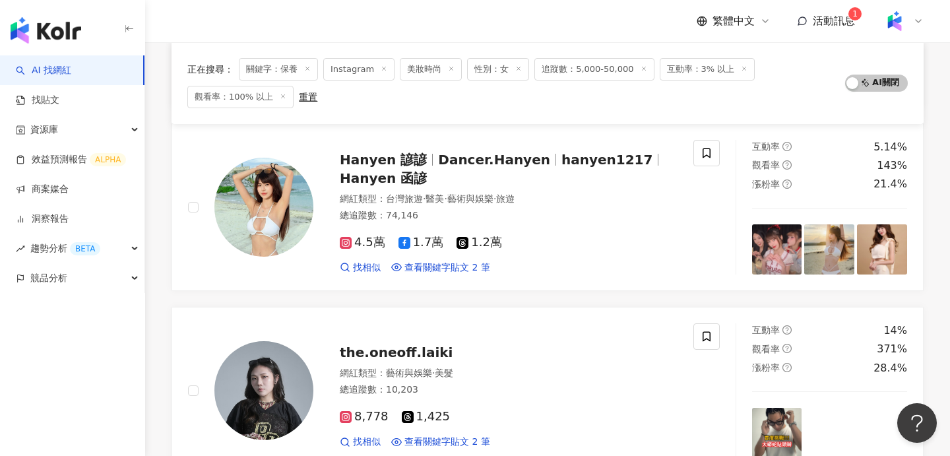
scroll to position [329, 0]
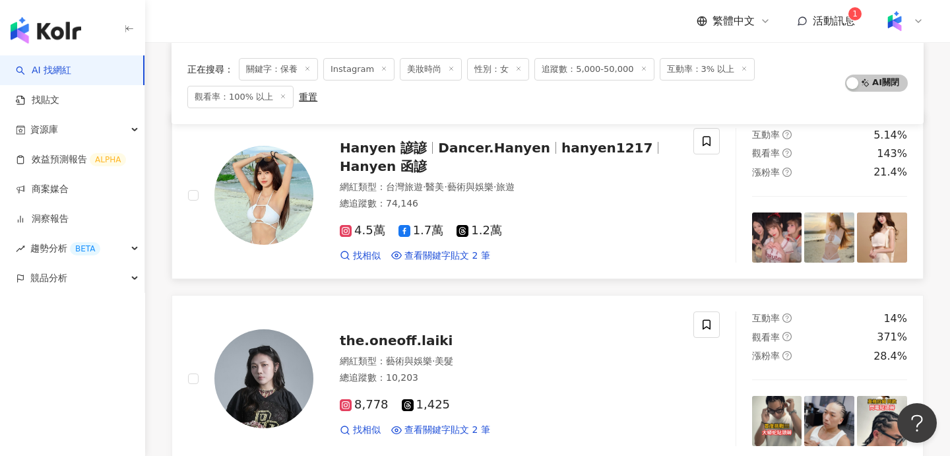
click at [533, 158] on div "Hanyen 諺諺 Dancer.Hanyen hanyen1217 Hanyen 函諺" at bounding box center [509, 157] width 338 height 37
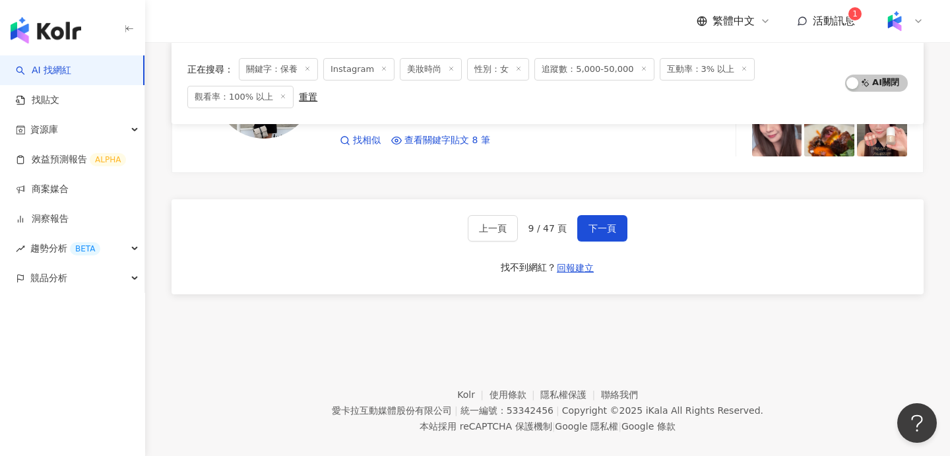
scroll to position [2287, 0]
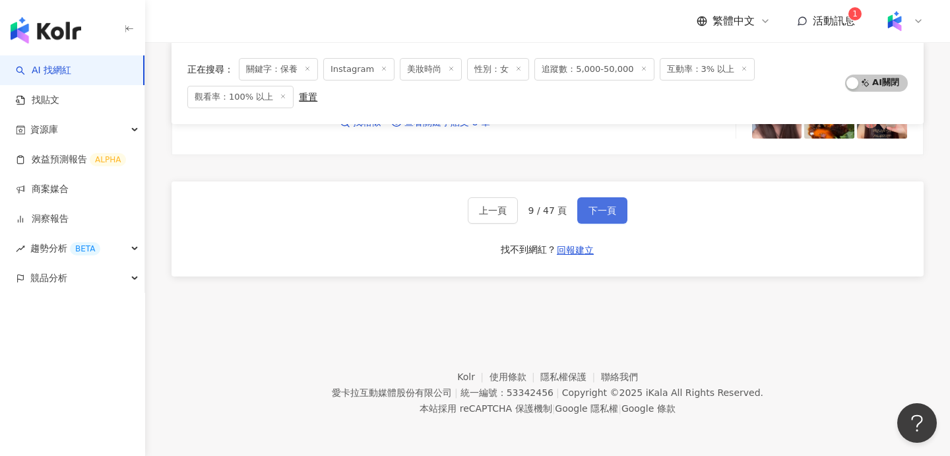
click at [612, 198] on button "下一頁" at bounding box center [602, 210] width 50 height 26
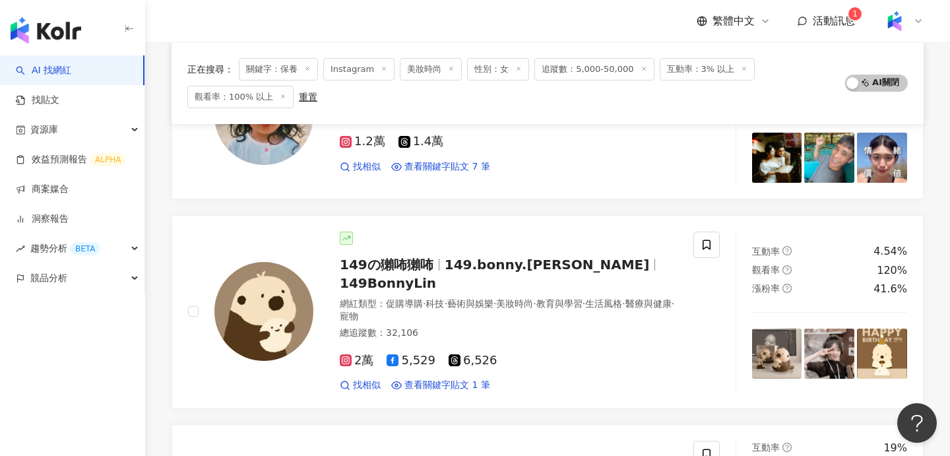
scroll to position [1217, 0]
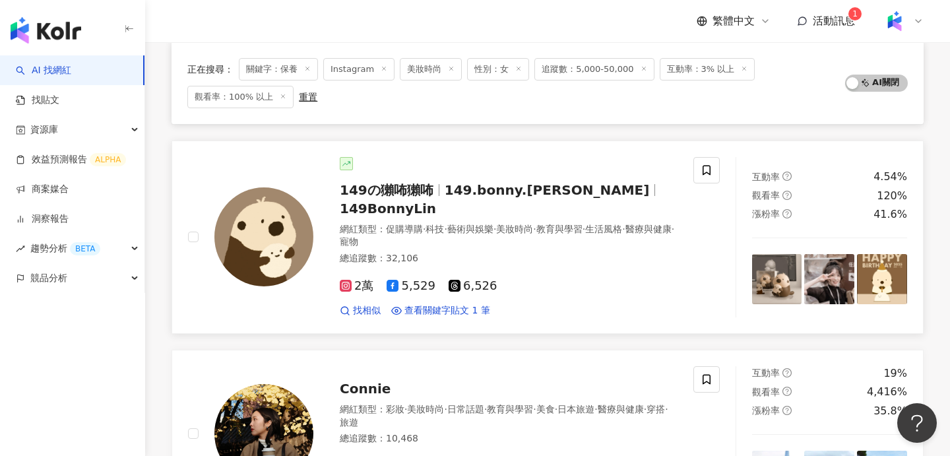
click at [436, 201] on span "149BonnyLin" at bounding box center [388, 209] width 96 height 16
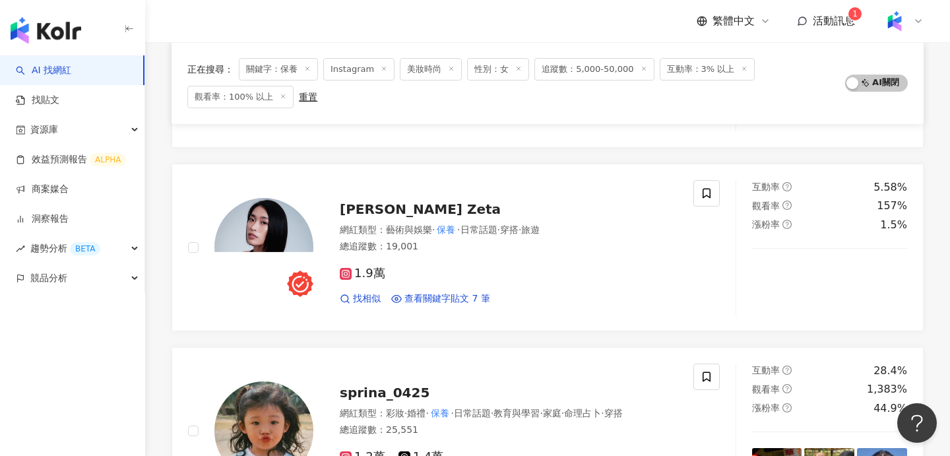
scroll to position [817, 0]
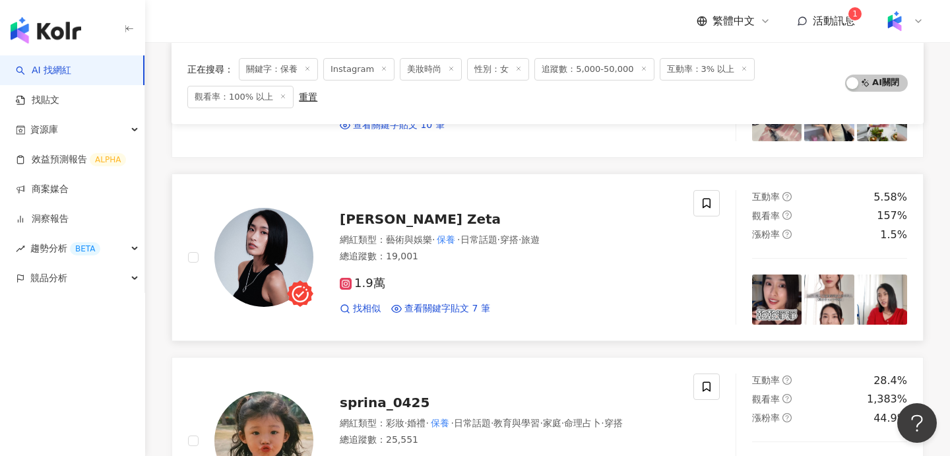
click at [431, 218] on div "龔靖文 Zeta" at bounding box center [509, 219] width 338 height 18
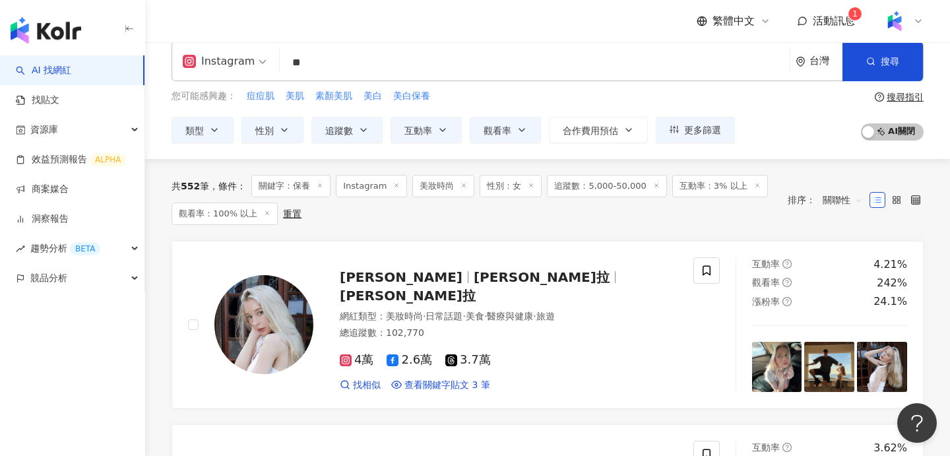
scroll to position [17, 0]
click at [476, 287] on span "Phoebe Isabella 菲比伊莎貝拉" at bounding box center [408, 295] width 136 height 16
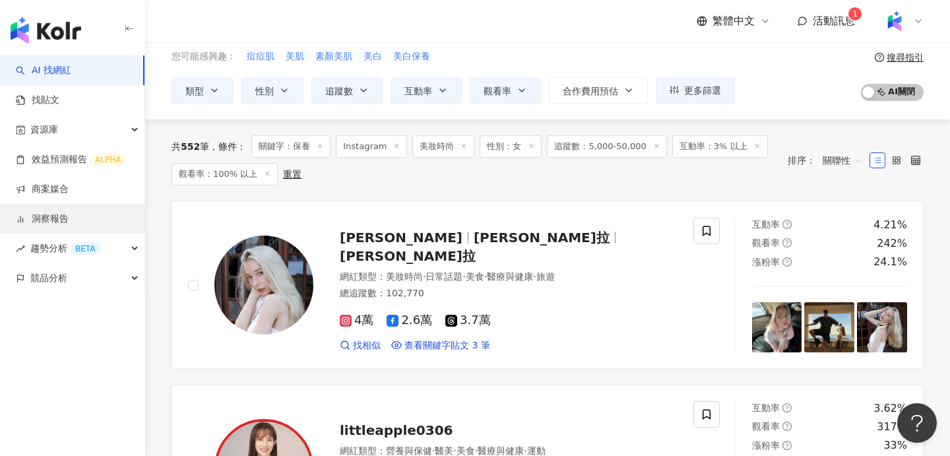
scroll to position [67, 0]
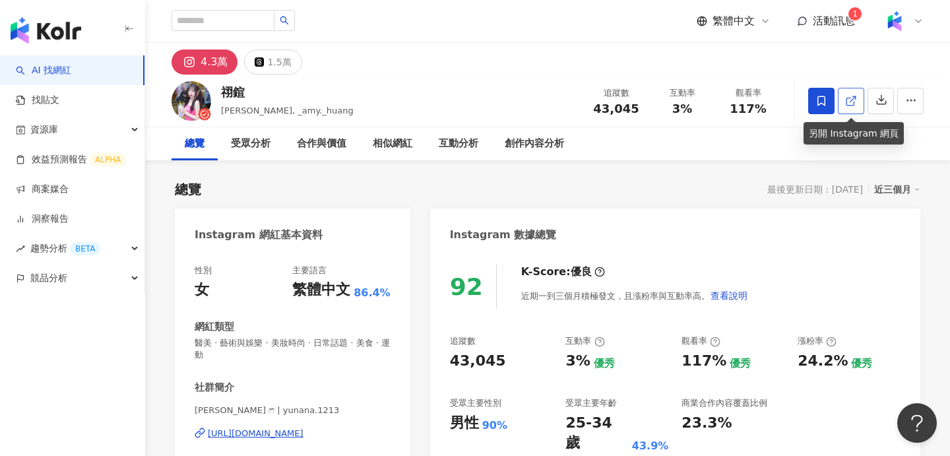
click at [848, 100] on icon at bounding box center [851, 101] width 12 height 12
drag, startPoint x: 223, startPoint y: 93, endPoint x: 259, endPoint y: 94, distance: 36.3
click at [259, 94] on div "祤鍹" at bounding box center [287, 92] width 133 height 16
copy div "祤鍹"
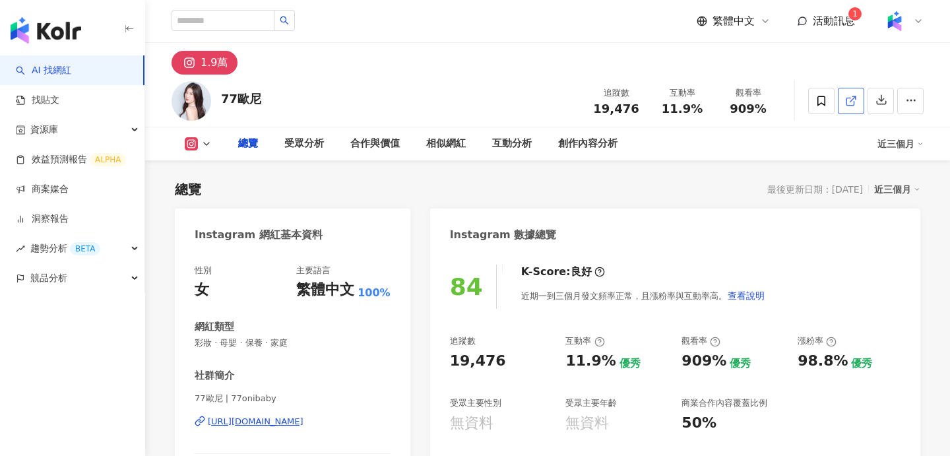
click at [846, 102] on icon at bounding box center [849, 101] width 7 height 7
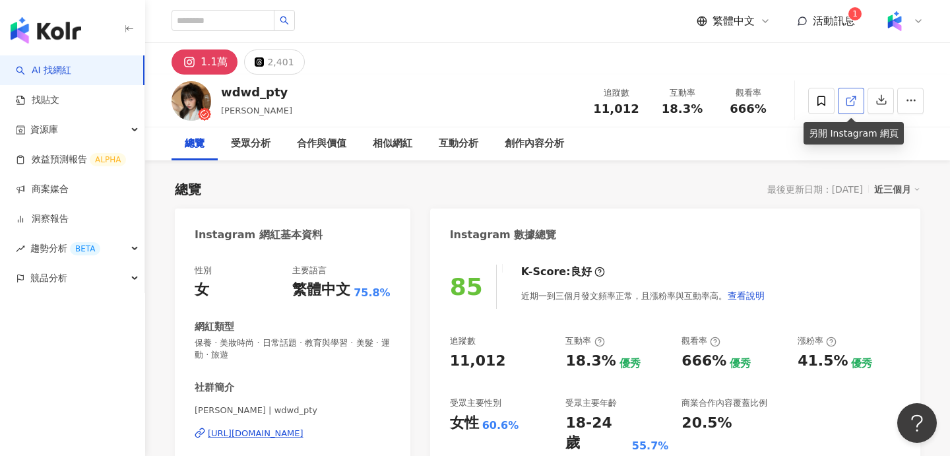
click at [851, 98] on icon at bounding box center [851, 101] width 12 height 12
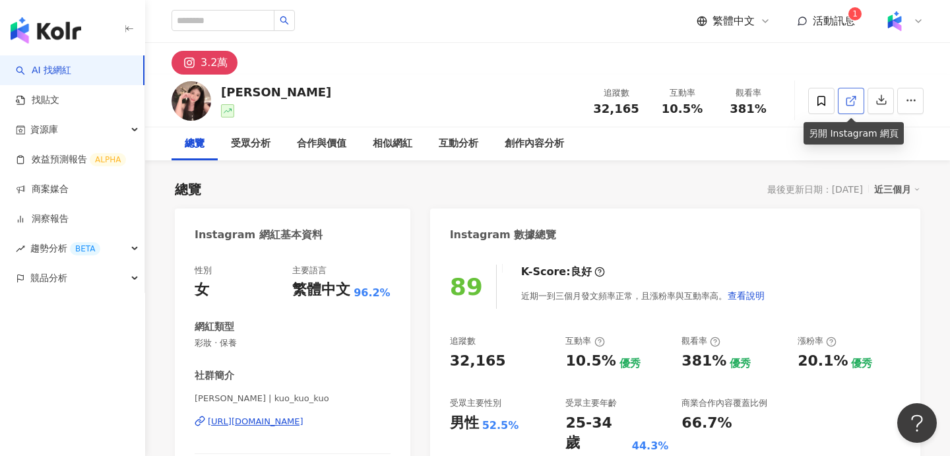
click at [852, 103] on icon at bounding box center [851, 101] width 12 height 12
drag, startPoint x: 239, startPoint y: 94, endPoint x: 247, endPoint y: 94, distance: 7.9
click at [247, 94] on div "尤里 追蹤數 32,165 互動率 10.5% 觀看率 381%" at bounding box center [547, 101] width 805 height 52
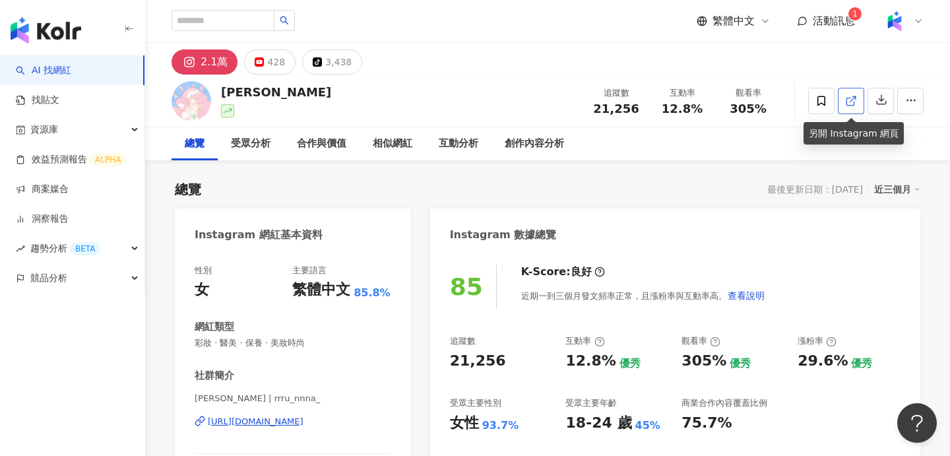
click at [856, 106] on icon at bounding box center [851, 101] width 12 height 12
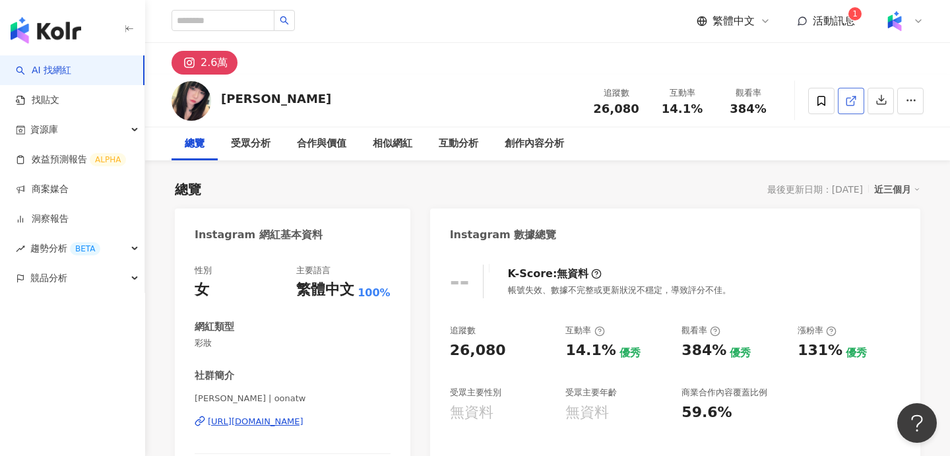
click at [858, 103] on link at bounding box center [851, 101] width 26 height 26
drag, startPoint x: 224, startPoint y: 99, endPoint x: 292, endPoint y: 100, distance: 67.3
click at [292, 100] on div "巫娜娜 追蹤數 26,080 互動率 14.1% 觀看率 384%" at bounding box center [547, 101] width 805 height 52
copy div "巫娜娜"
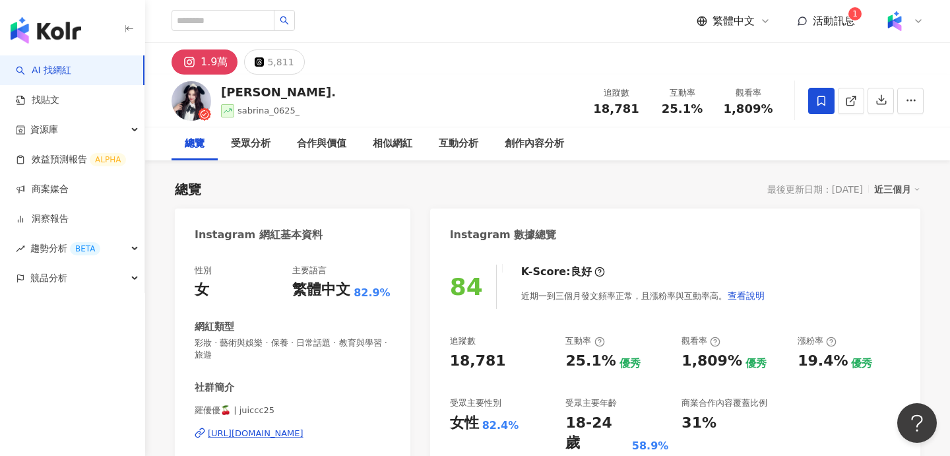
click at [855, 104] on icon at bounding box center [851, 101] width 12 height 12
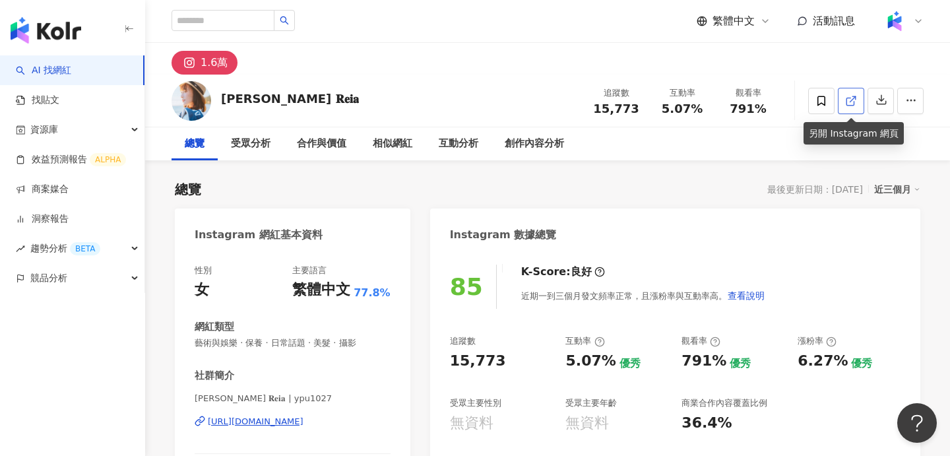
click at [850, 95] on icon at bounding box center [851, 101] width 12 height 12
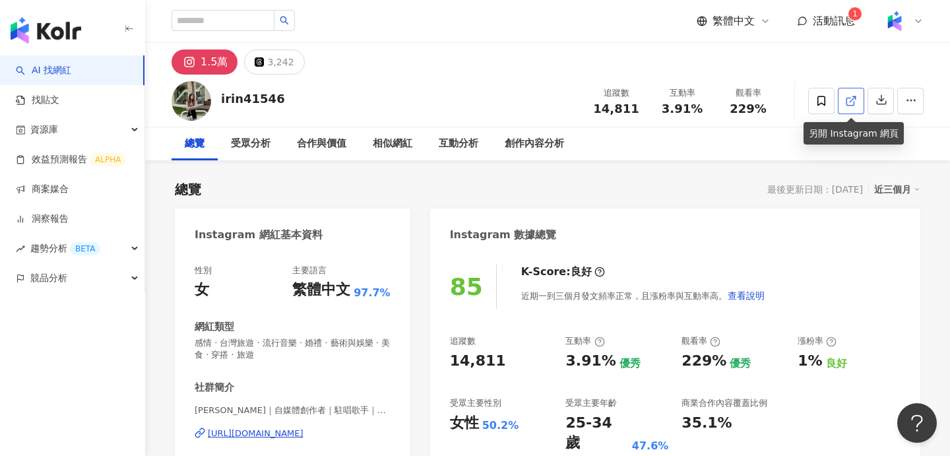
click at [850, 102] on icon at bounding box center [851, 101] width 12 height 12
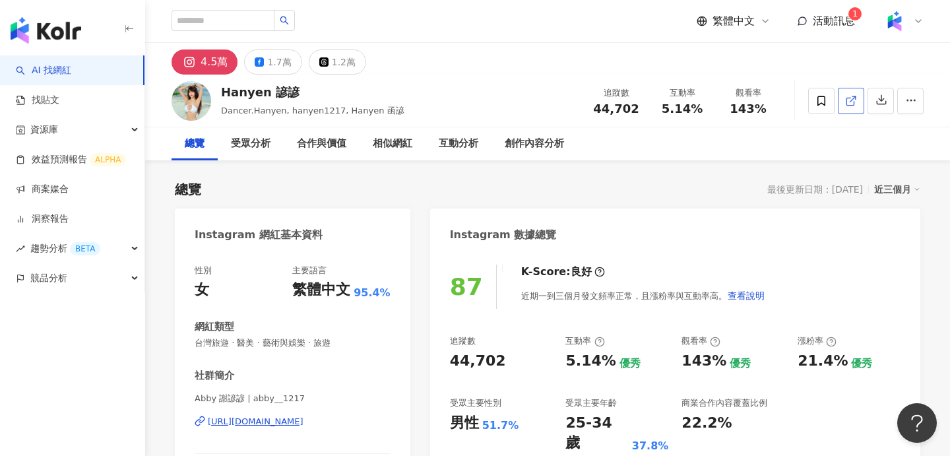
click at [854, 101] on icon at bounding box center [849, 101] width 7 height 7
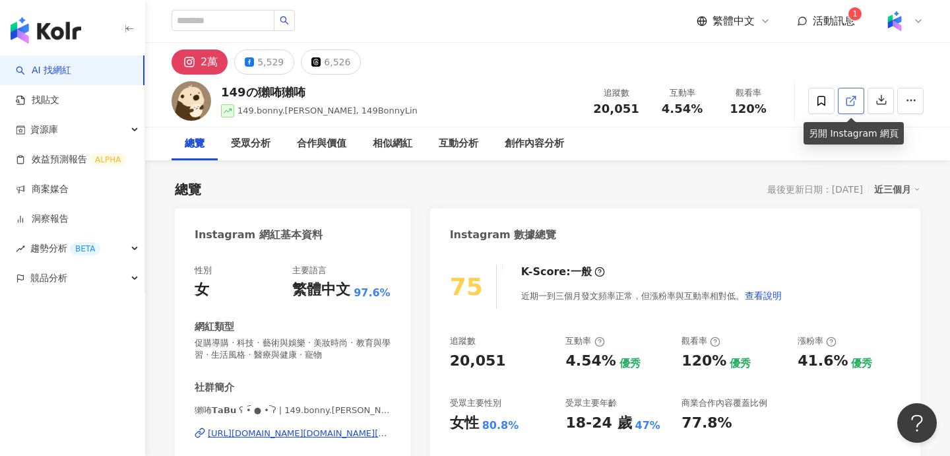
click at [853, 99] on icon at bounding box center [851, 101] width 12 height 12
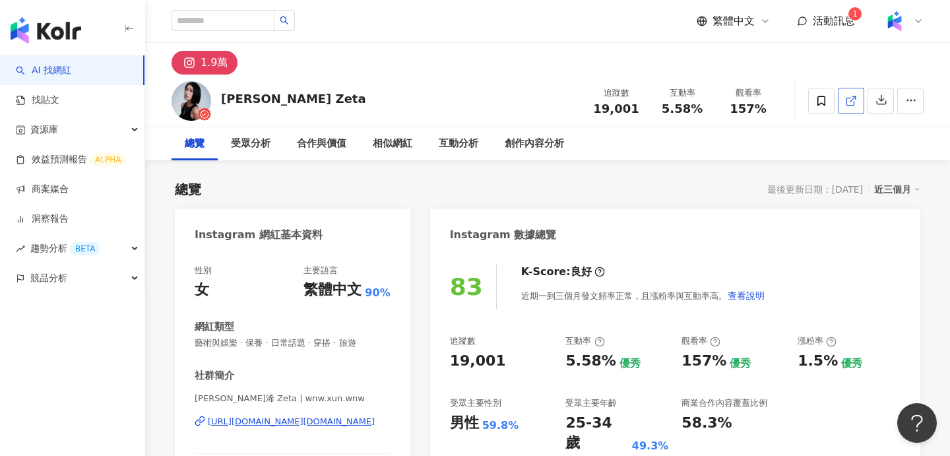
click at [852, 106] on link at bounding box center [851, 101] width 26 height 26
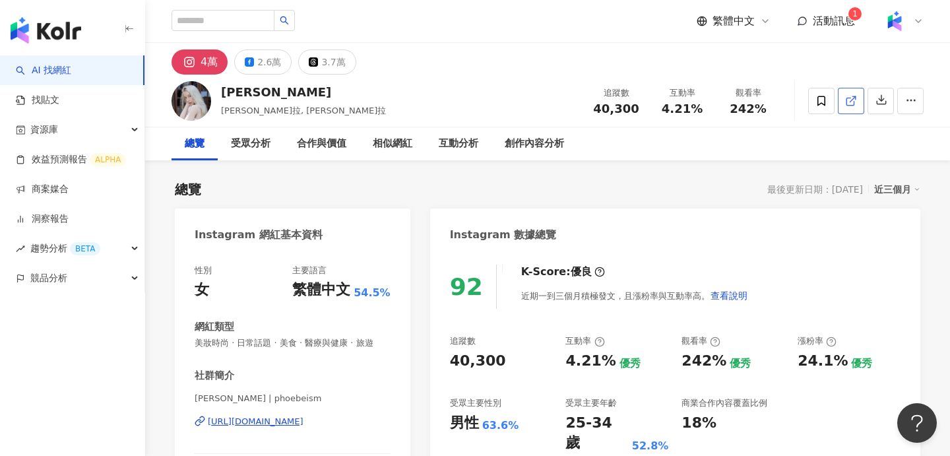
click at [842, 103] on link at bounding box center [851, 101] width 26 height 26
